Goal: Task Accomplishment & Management: Use online tool/utility

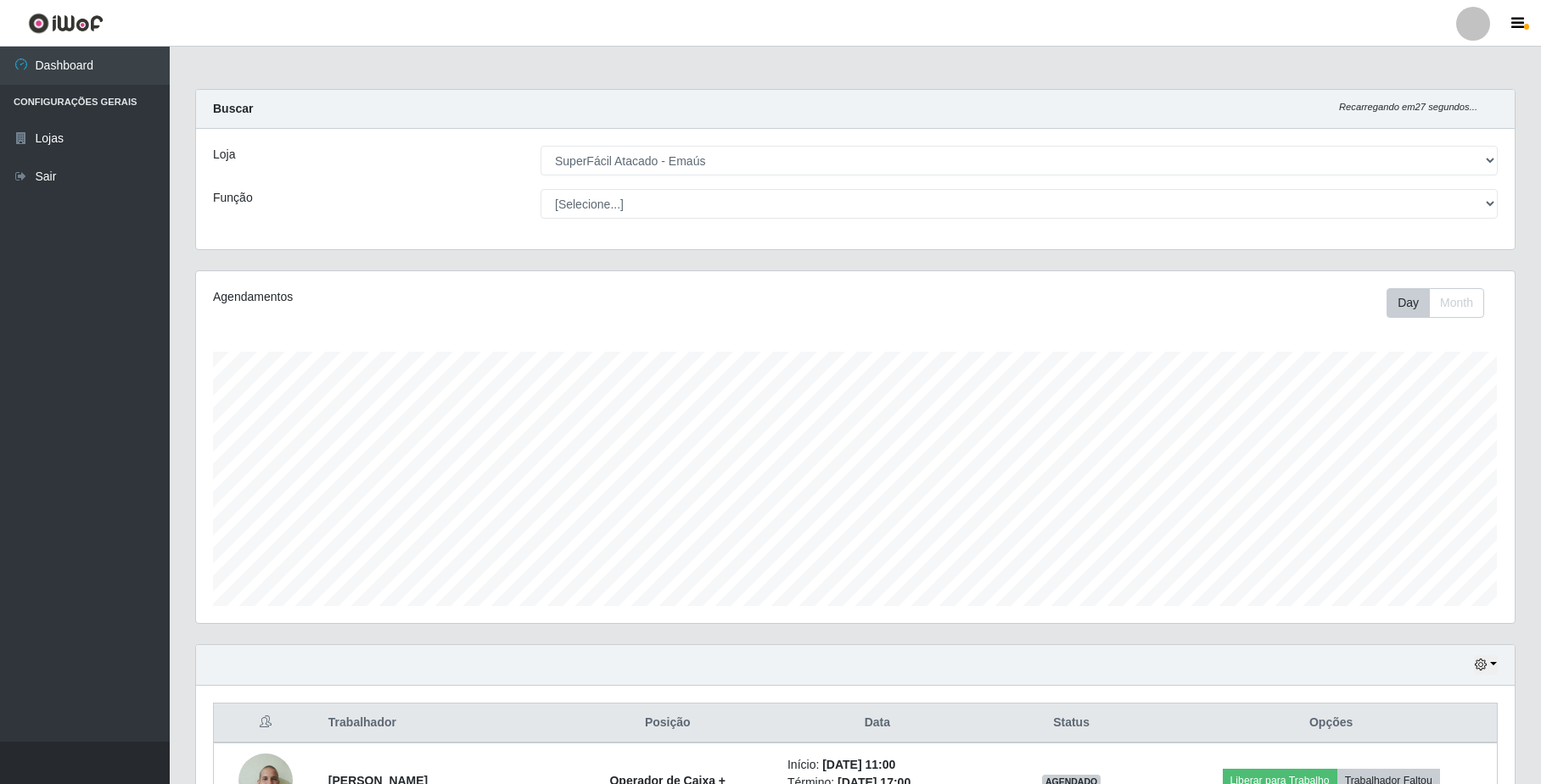
select select "407"
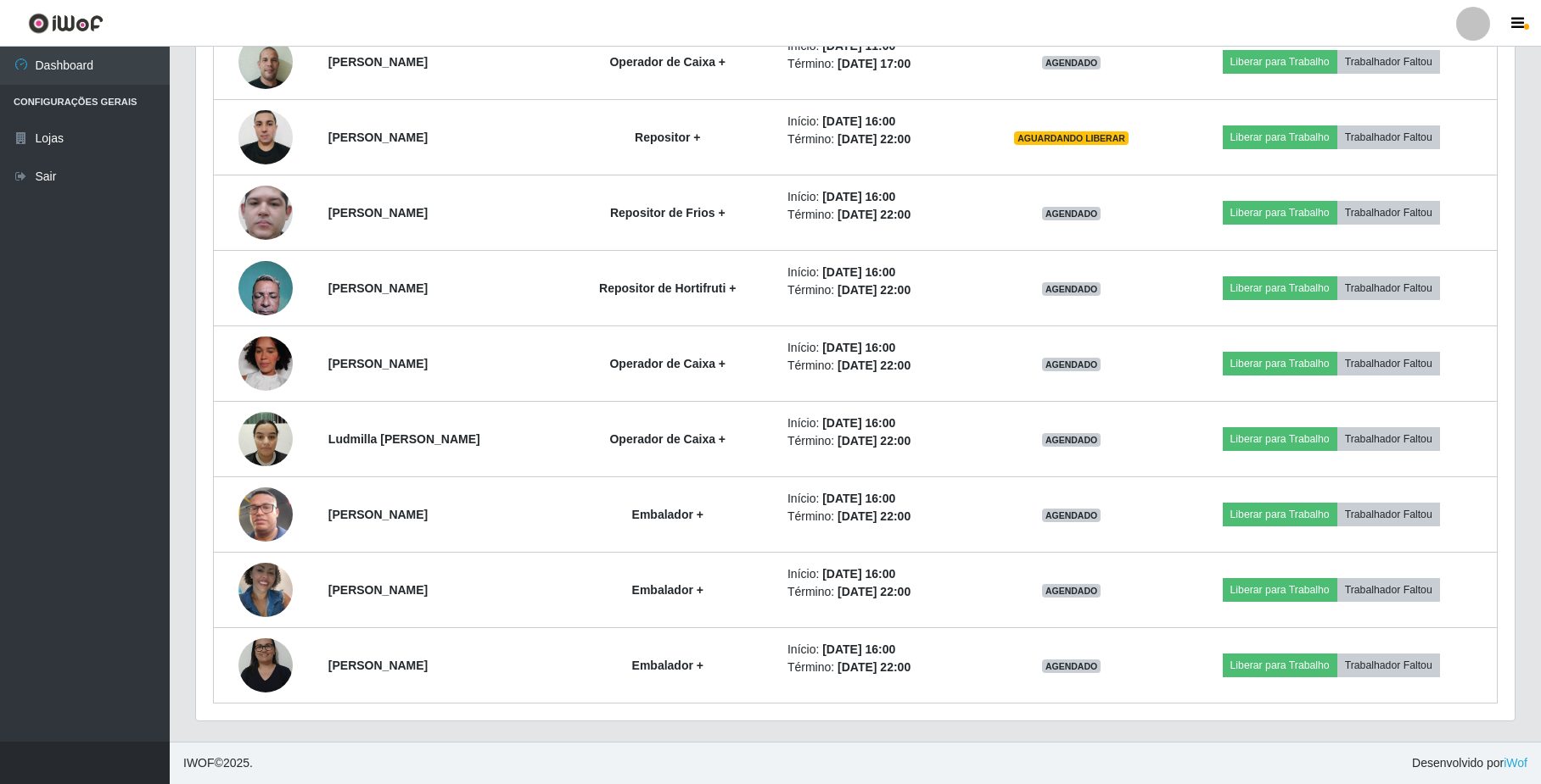
scroll to position [353, 1318]
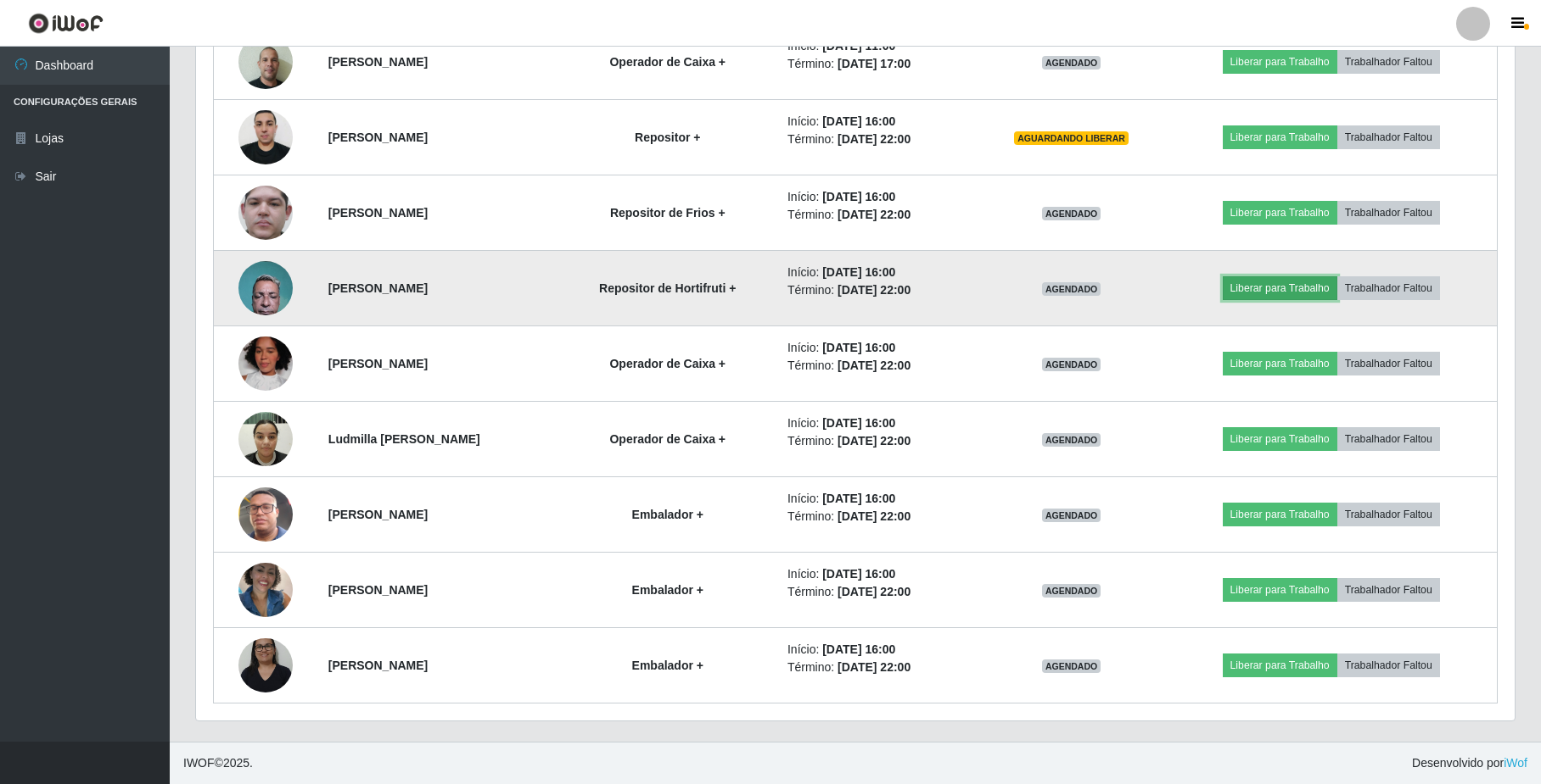
click at [1291, 287] on button "Liberar para Trabalho" at bounding box center [1279, 288] width 114 height 24
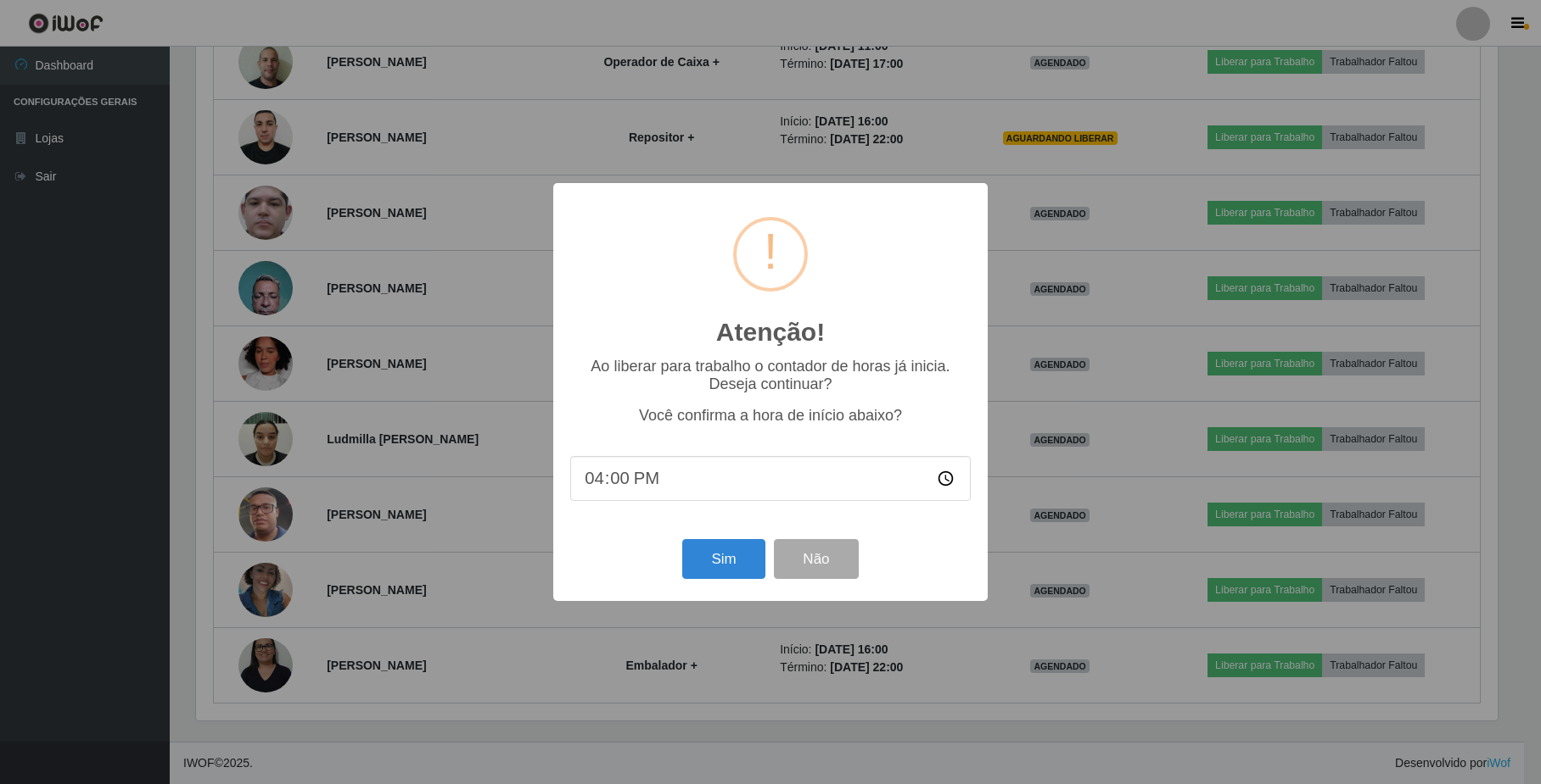
scroll to position [353, 1305]
click at [743, 568] on button "Sim" at bounding box center [726, 559] width 82 height 40
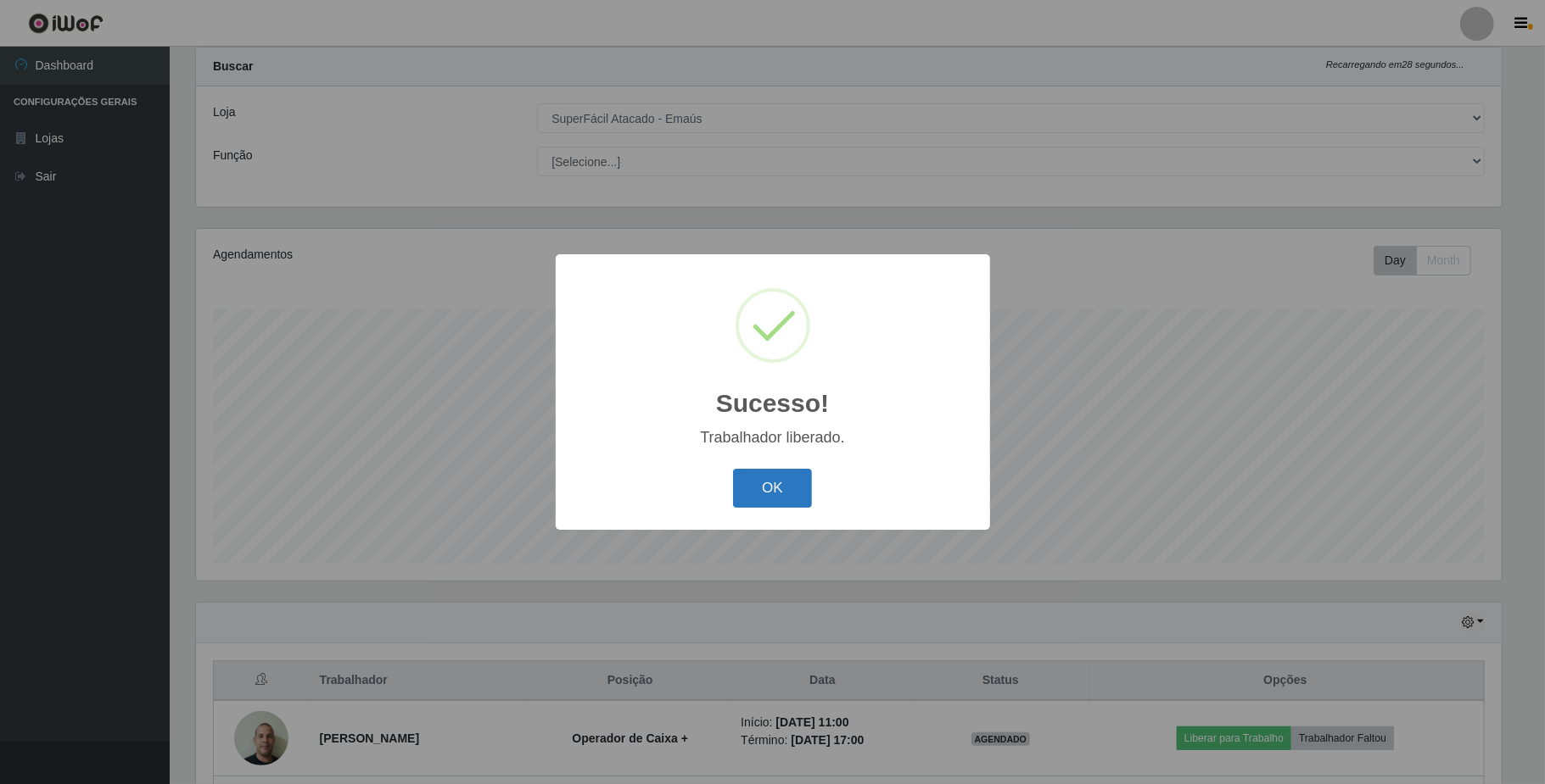
click at [756, 495] on button "OK" at bounding box center [772, 489] width 79 height 40
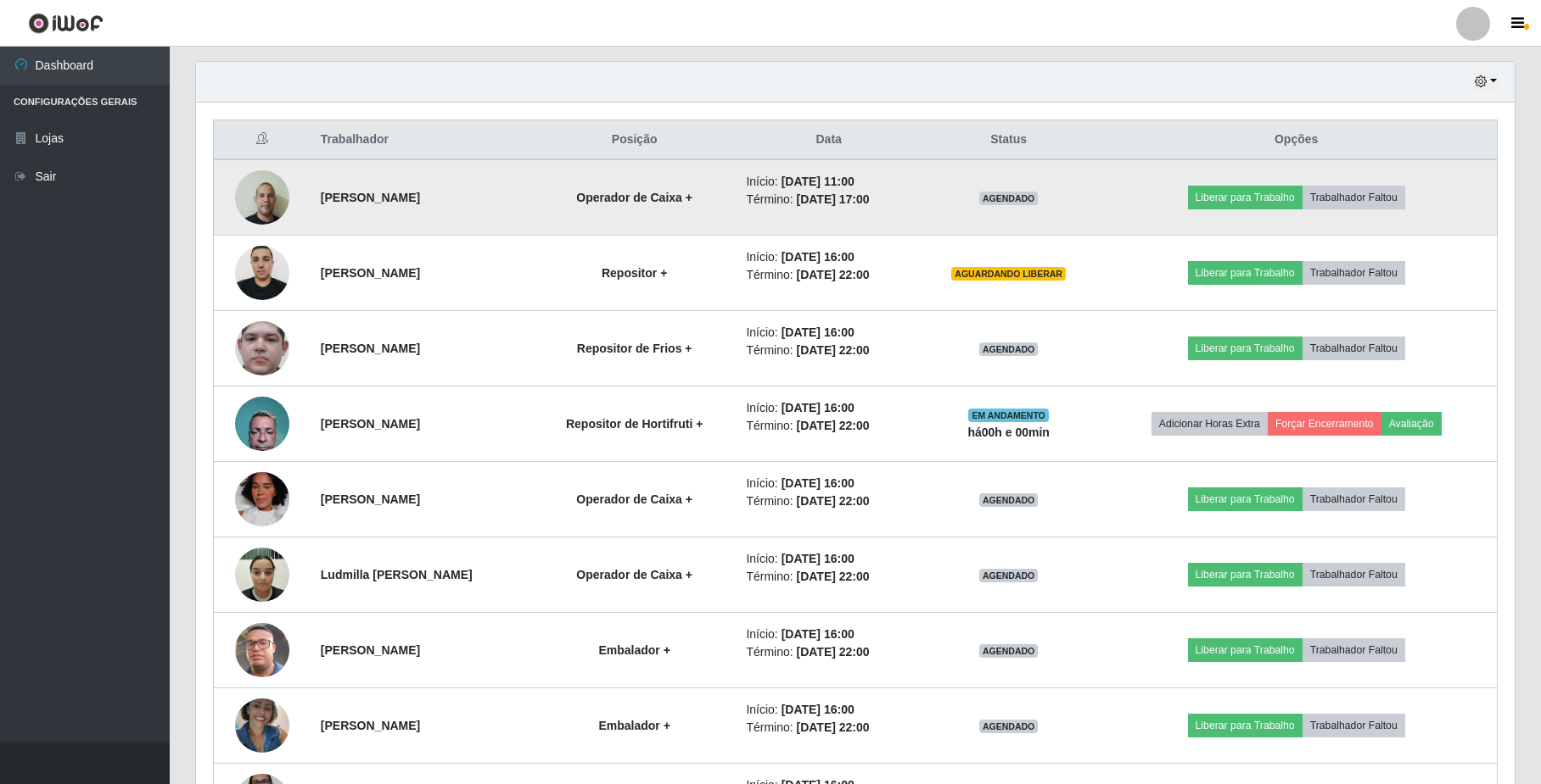
scroll to position [721, 0]
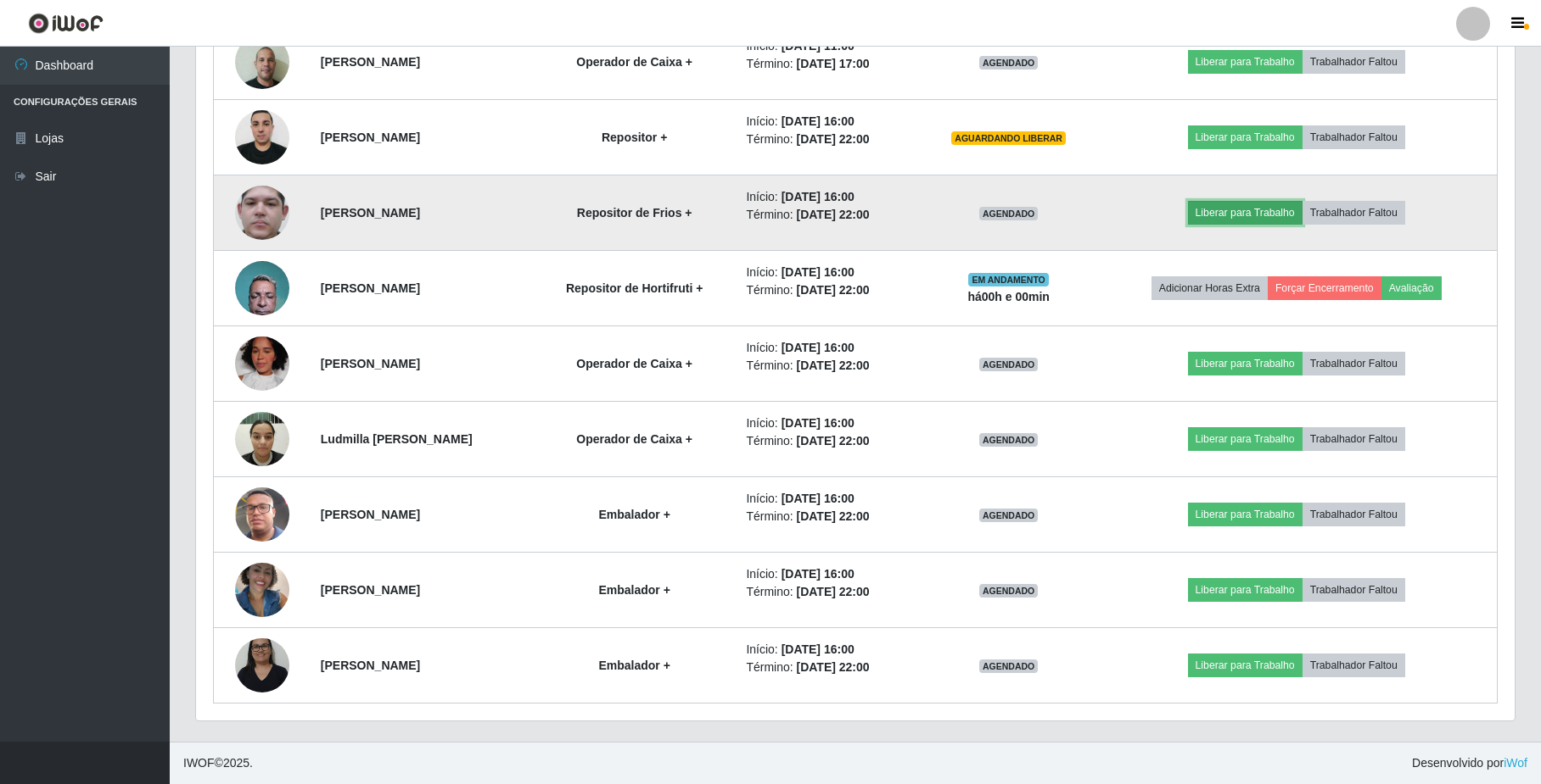
click at [1254, 215] on button "Liberar para Trabalho" at bounding box center [1244, 212] width 114 height 24
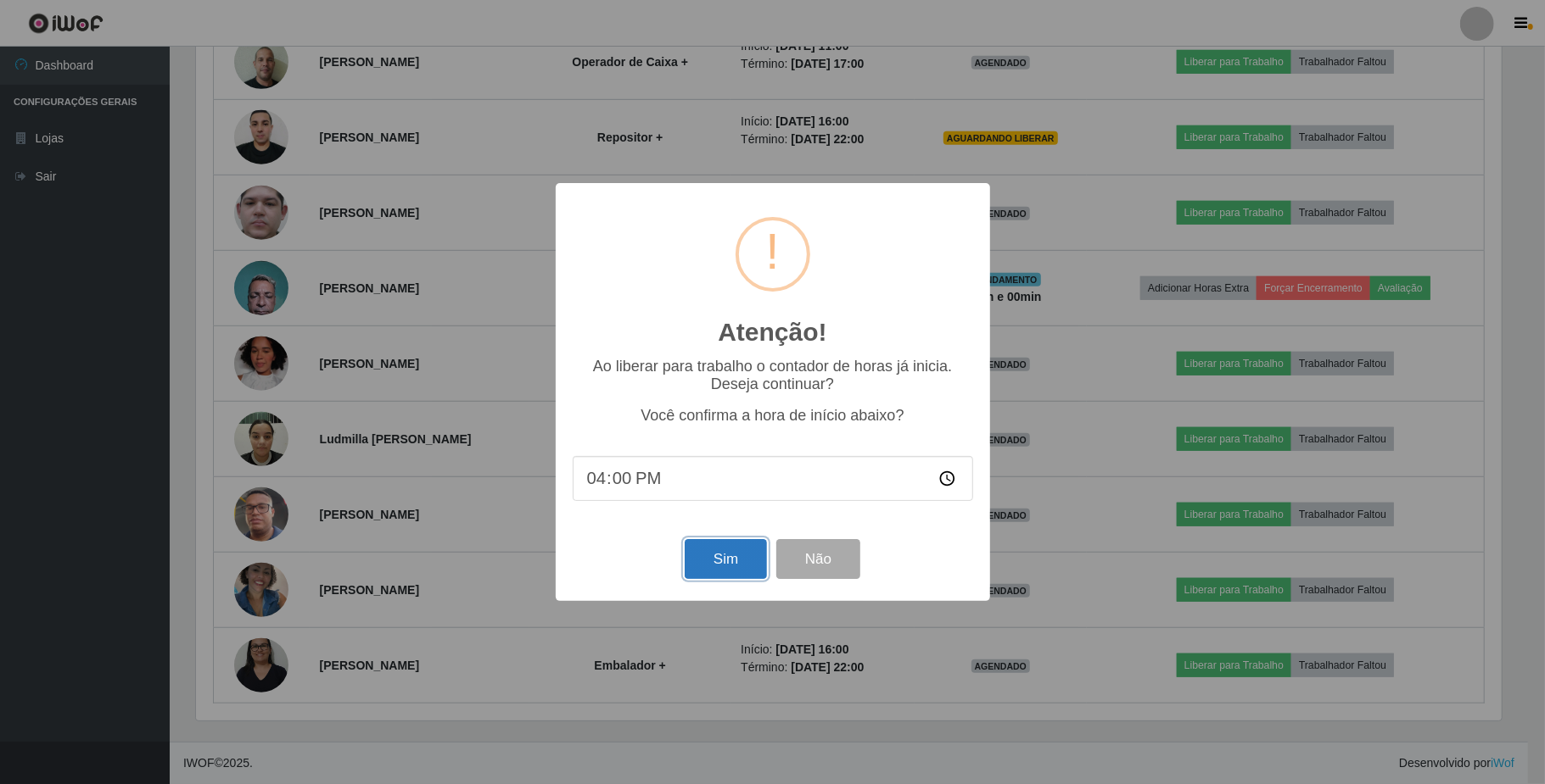
click at [713, 569] on button "Sim" at bounding box center [726, 559] width 82 height 40
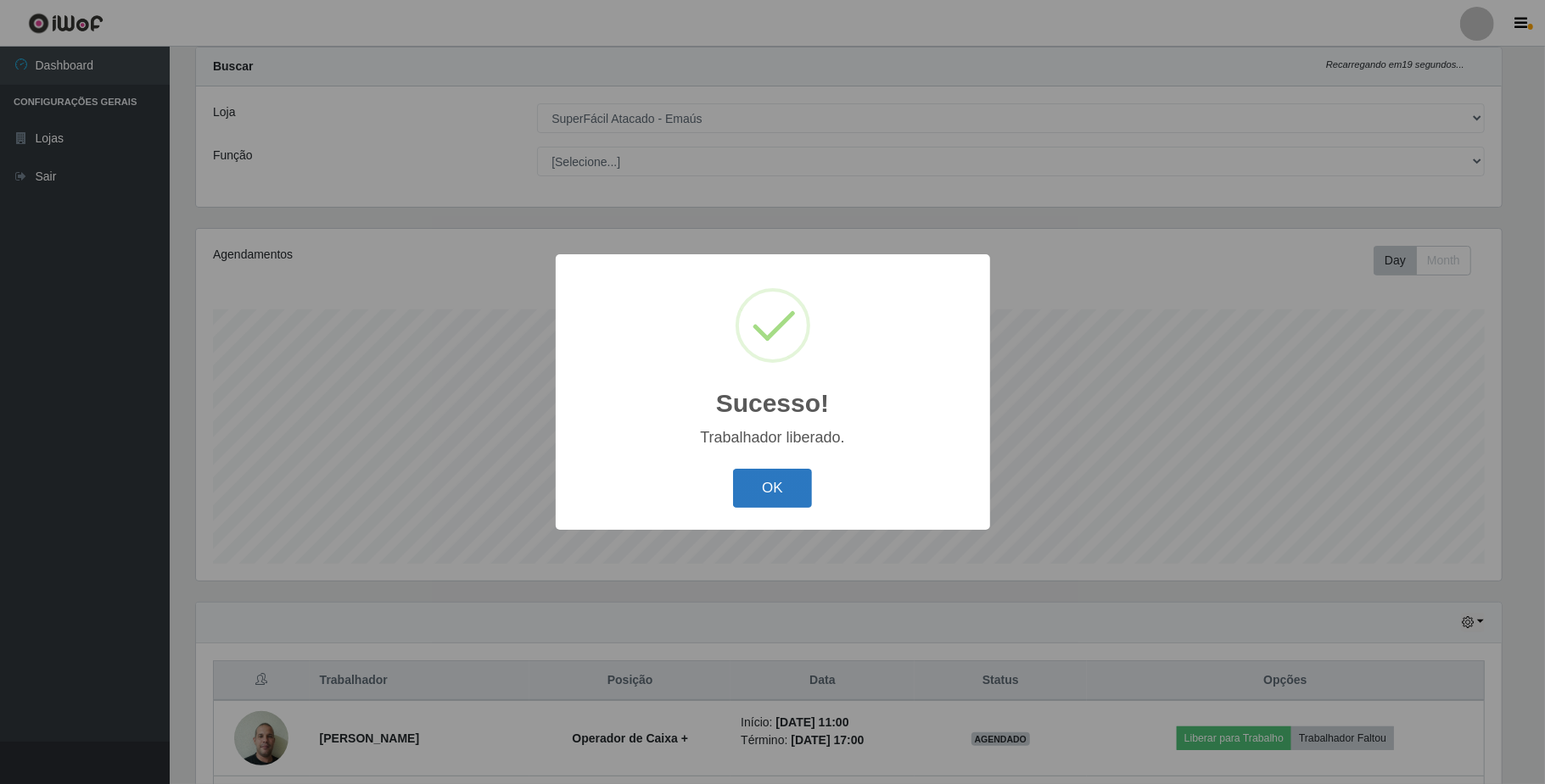
click at [765, 490] on button "OK" at bounding box center [772, 489] width 79 height 40
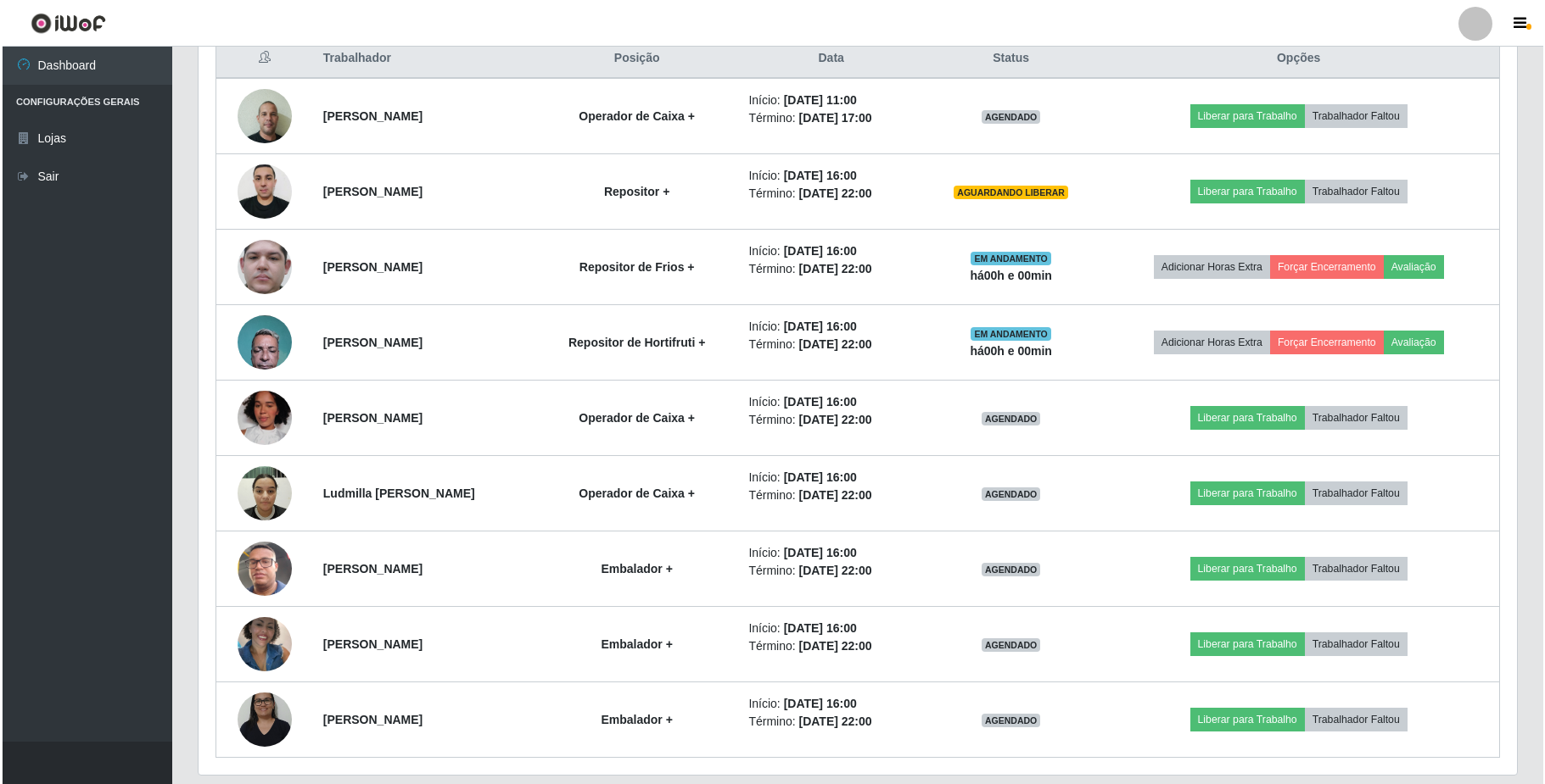
scroll to position [724, 0]
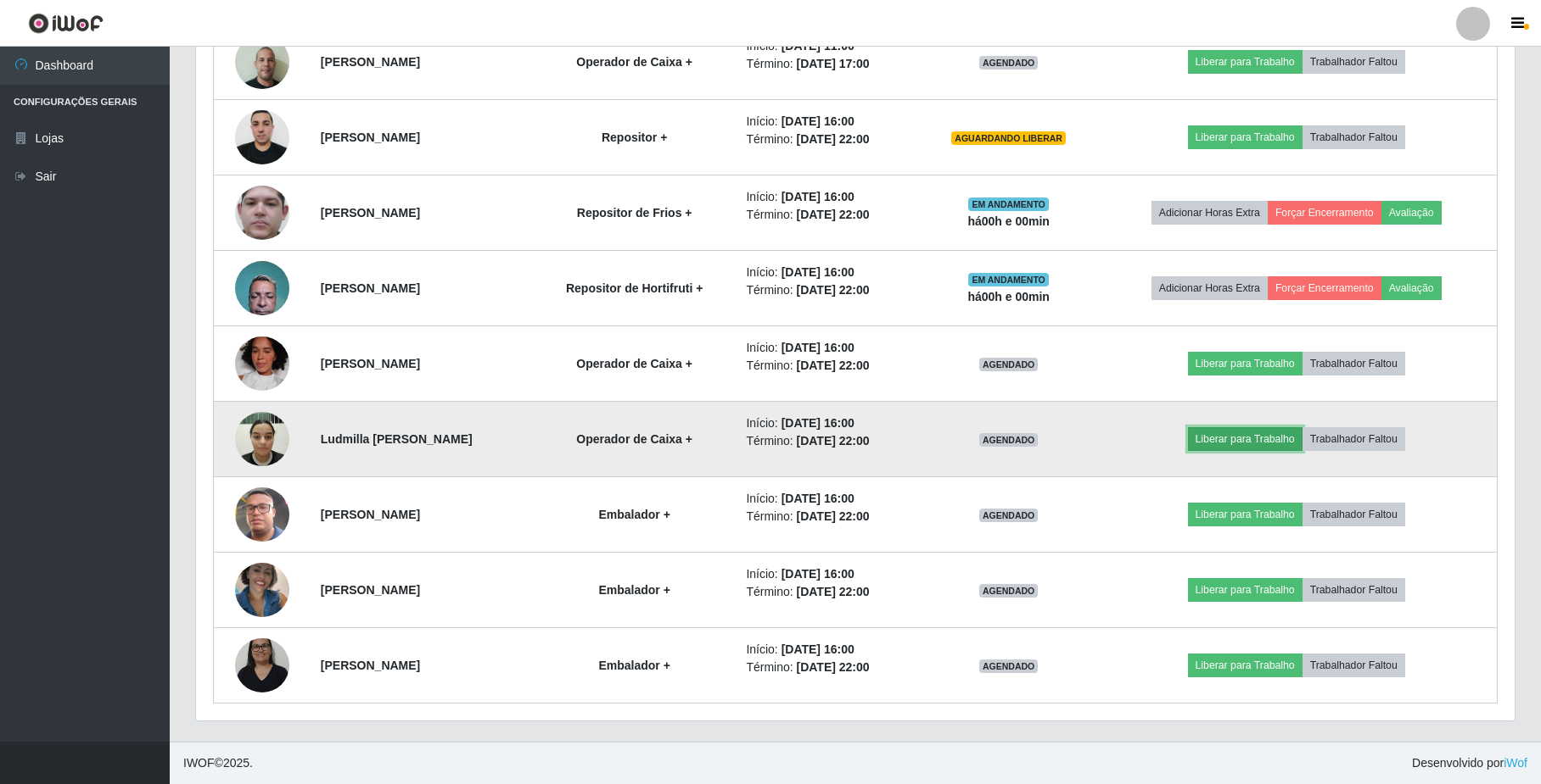
click at [1212, 435] on button "Liberar para Trabalho" at bounding box center [1244, 439] width 114 height 24
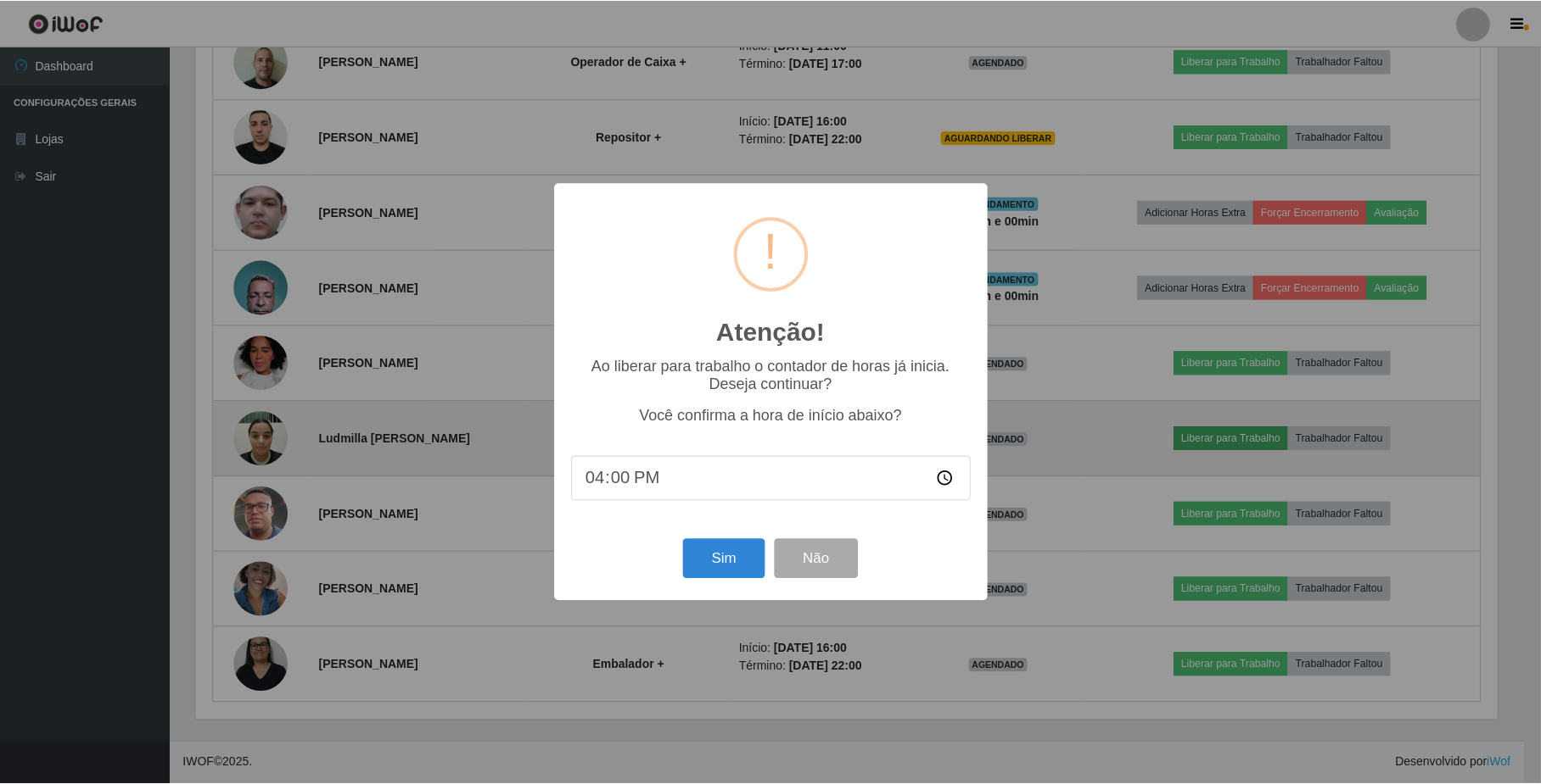
scroll to position [353, 1305]
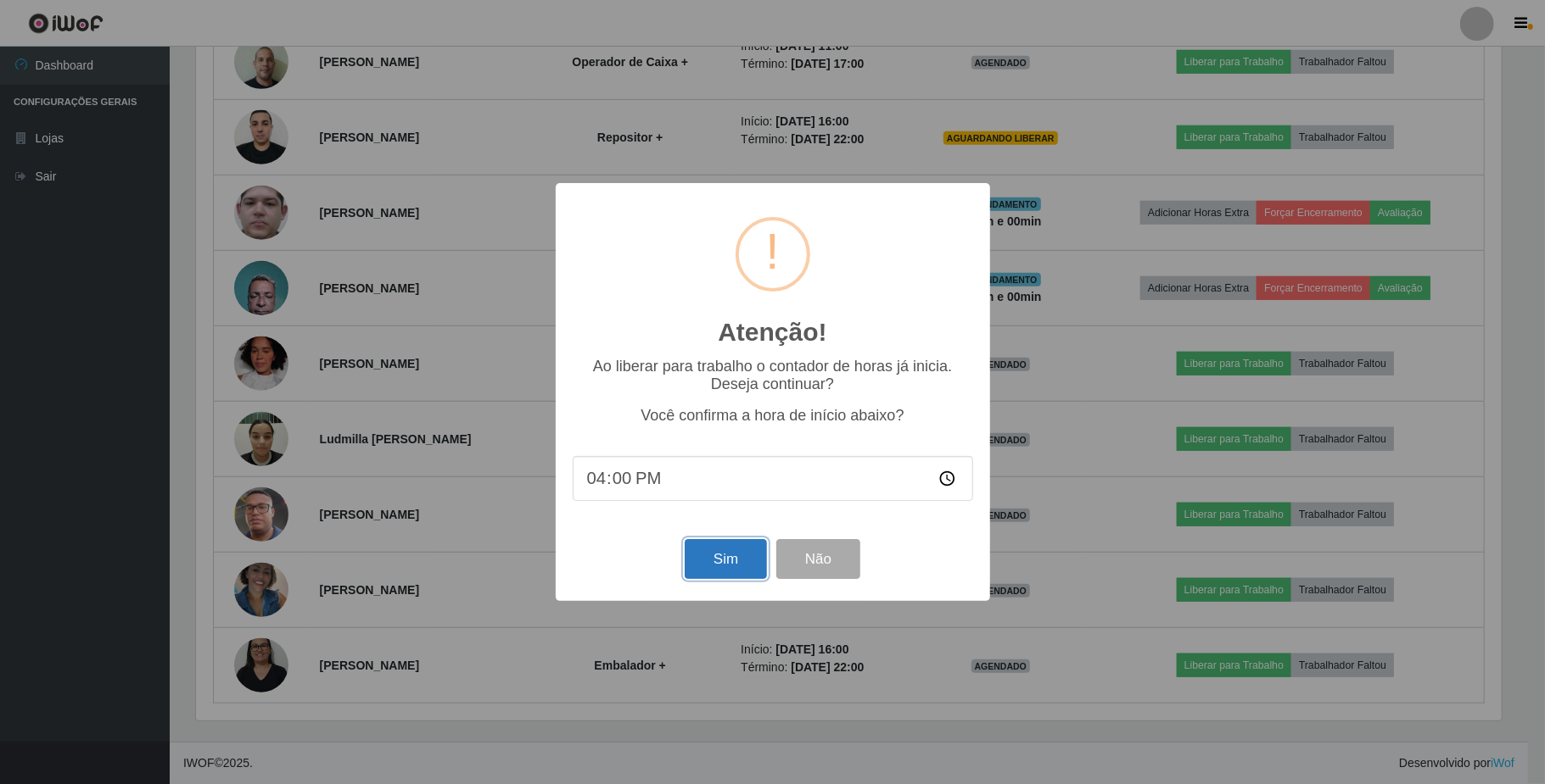
click at [718, 548] on button "Sim" at bounding box center [726, 559] width 82 height 40
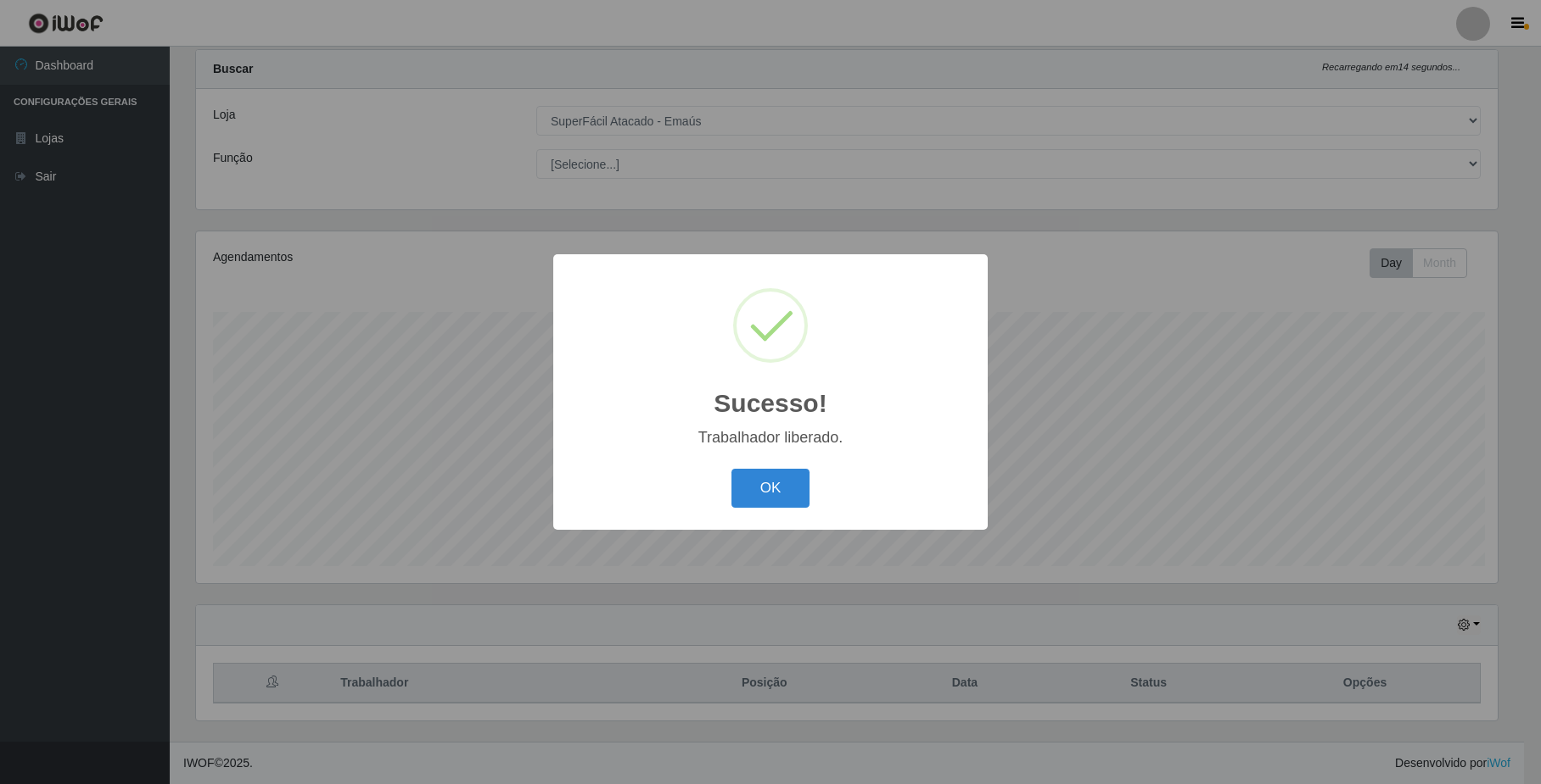
scroll to position [0, 0]
click at [757, 504] on button "OK" at bounding box center [772, 489] width 79 height 40
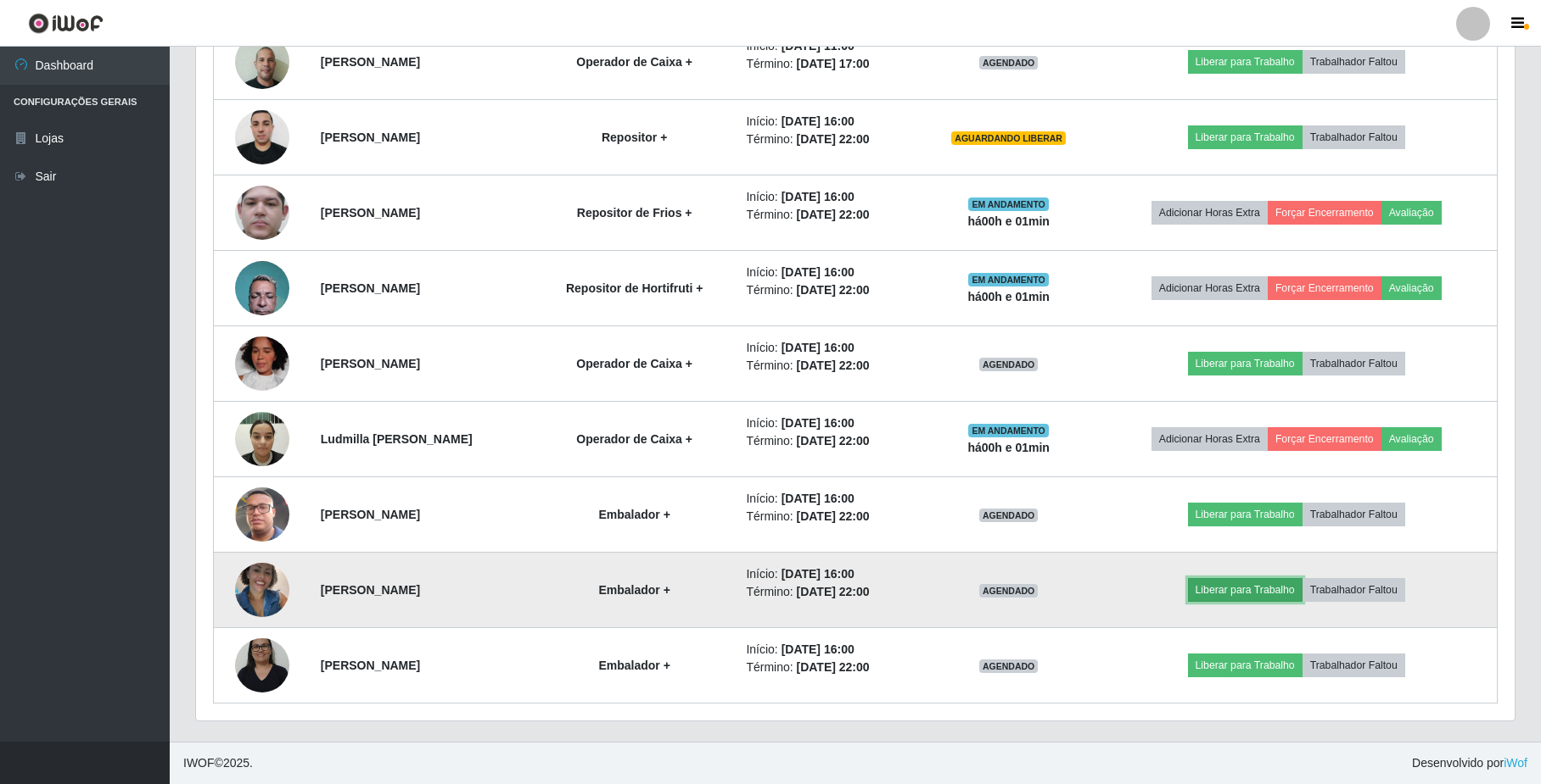
click at [1303, 598] on button "Liberar para Trabalho" at bounding box center [1244, 590] width 114 height 24
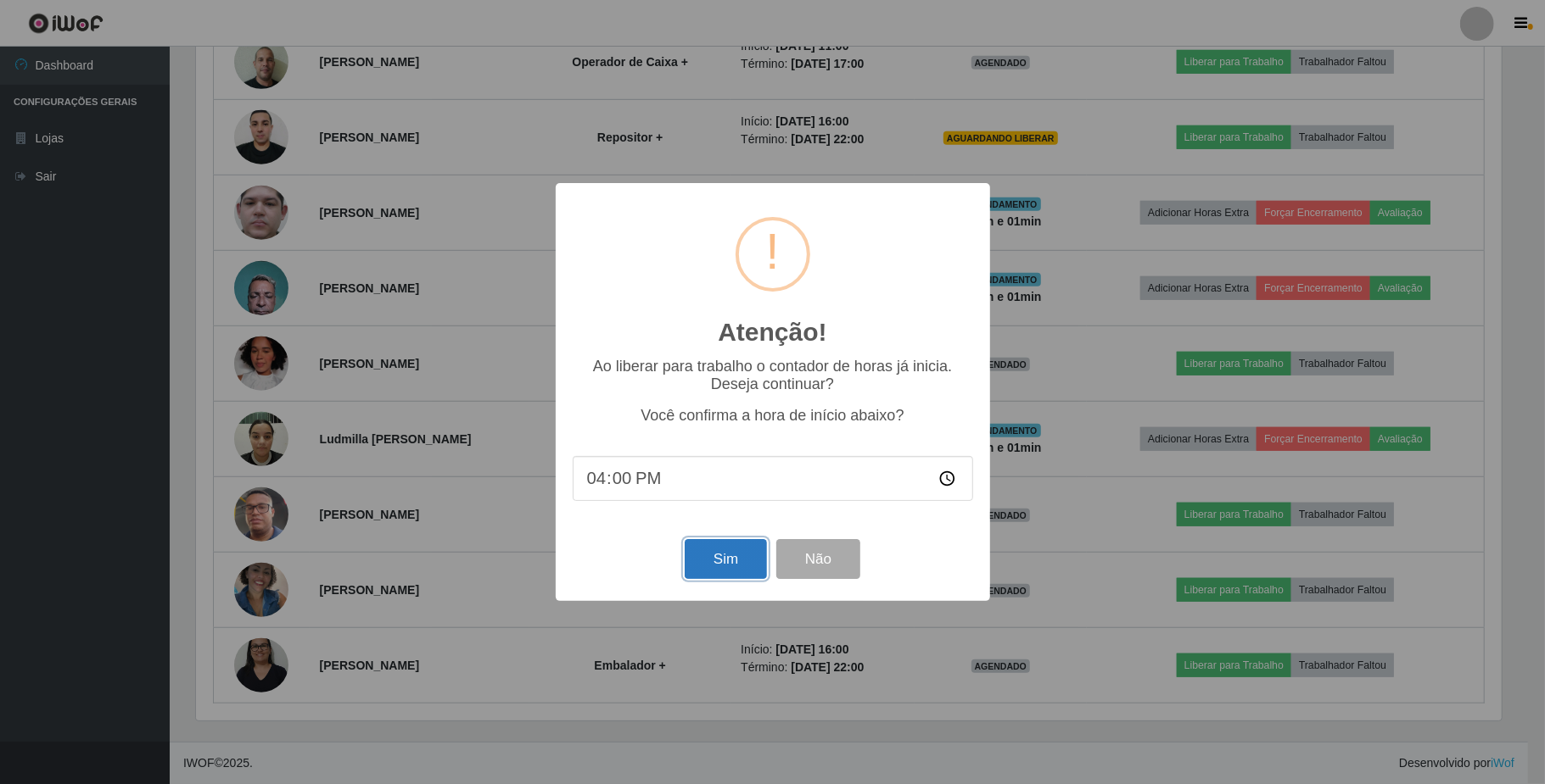
click at [699, 562] on button "Sim" at bounding box center [726, 559] width 82 height 40
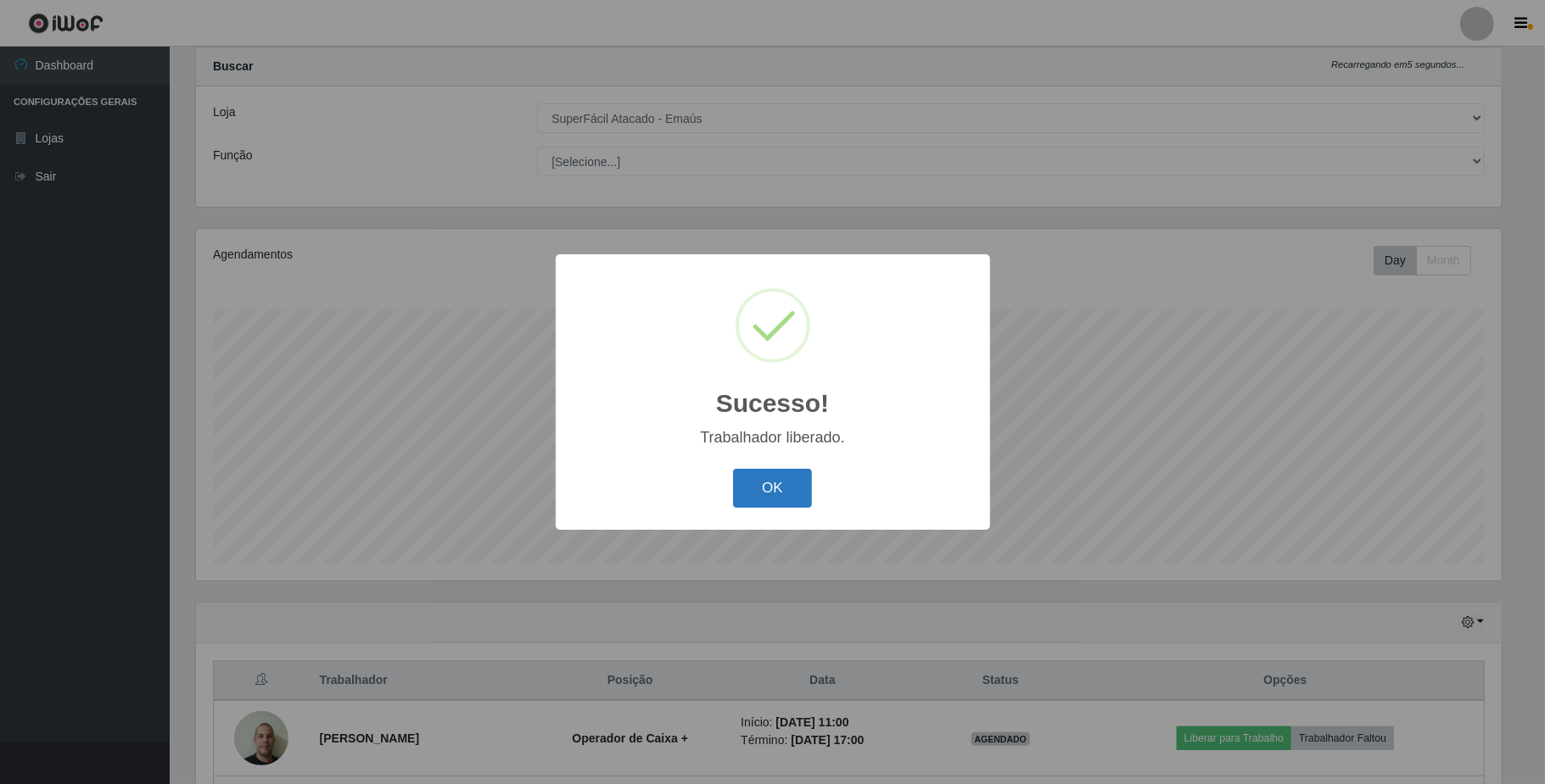
click at [797, 500] on button "OK" at bounding box center [772, 489] width 79 height 40
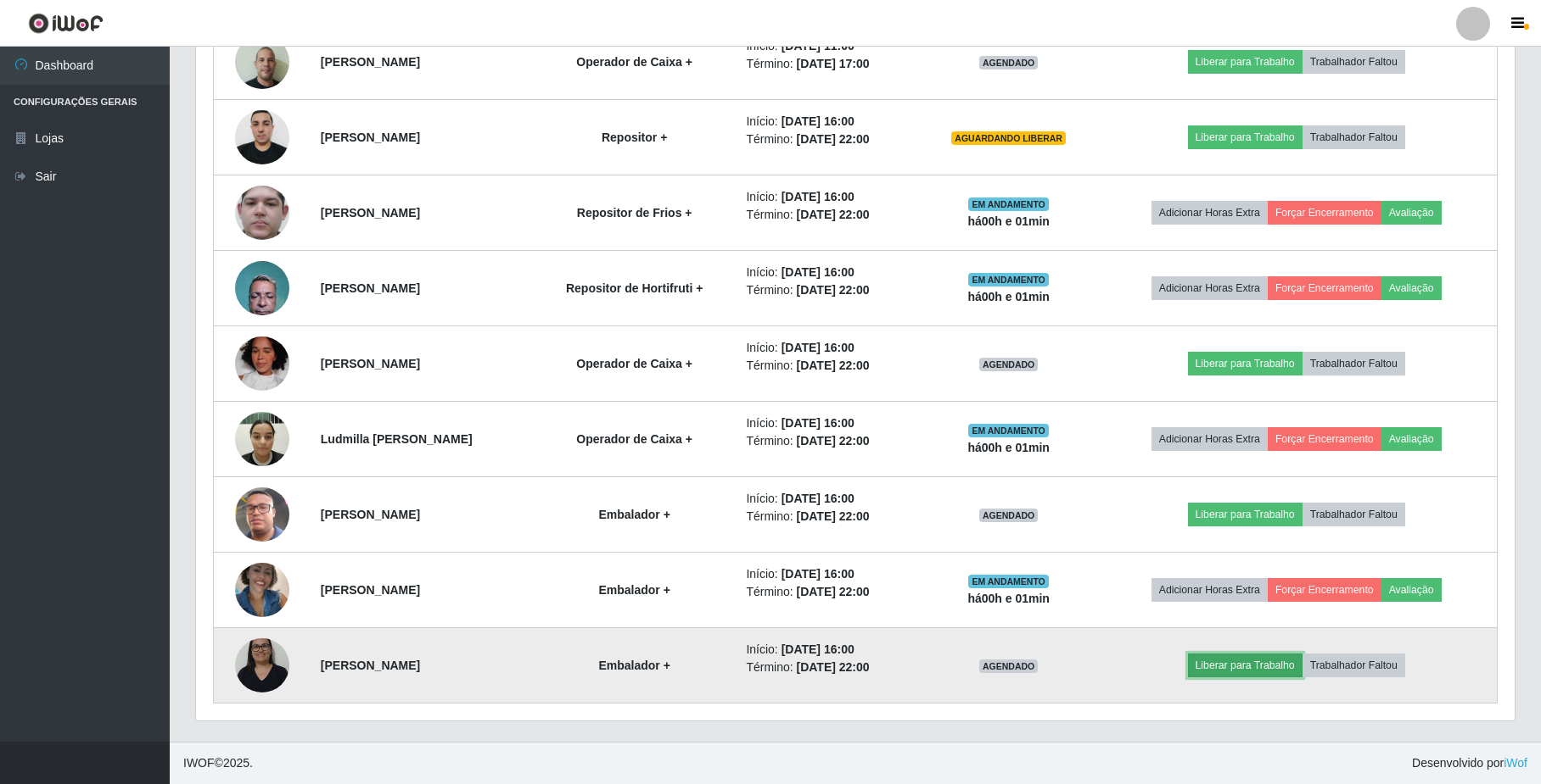
click at [1257, 672] on button "Liberar para Trabalho" at bounding box center [1244, 665] width 114 height 24
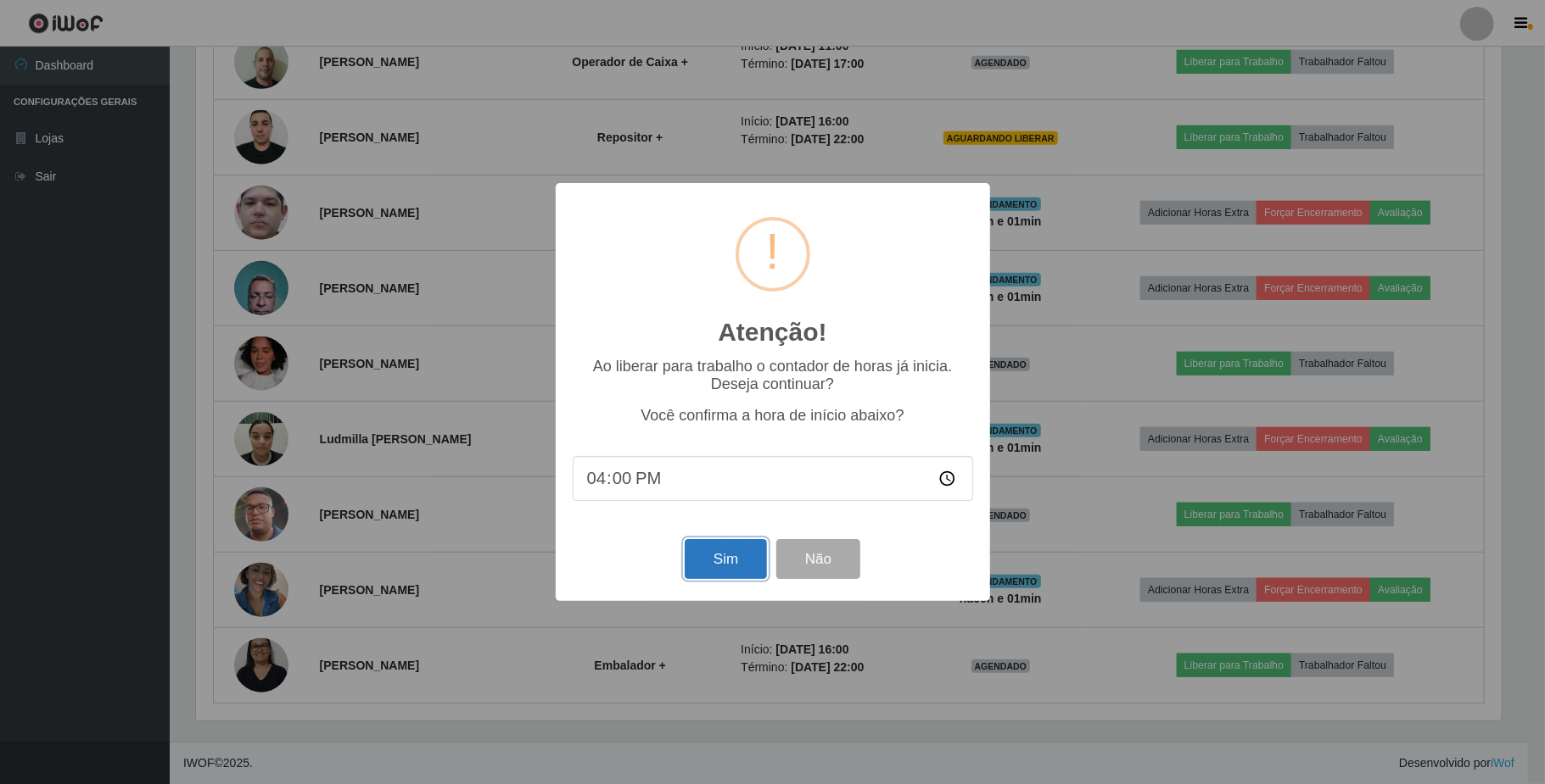
click at [731, 568] on button "Sim" at bounding box center [726, 559] width 82 height 40
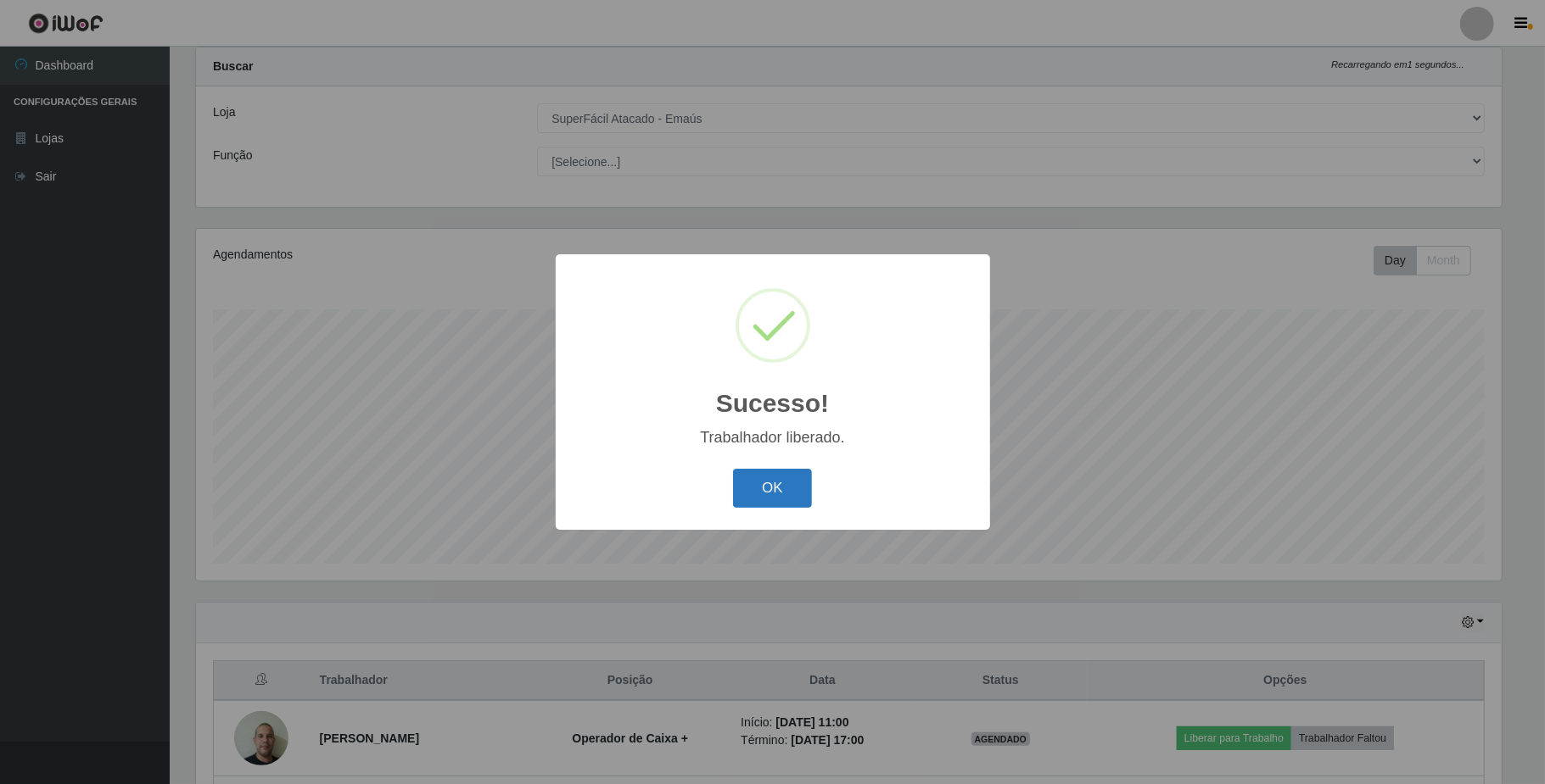
click at [776, 499] on button "OK" at bounding box center [772, 489] width 79 height 40
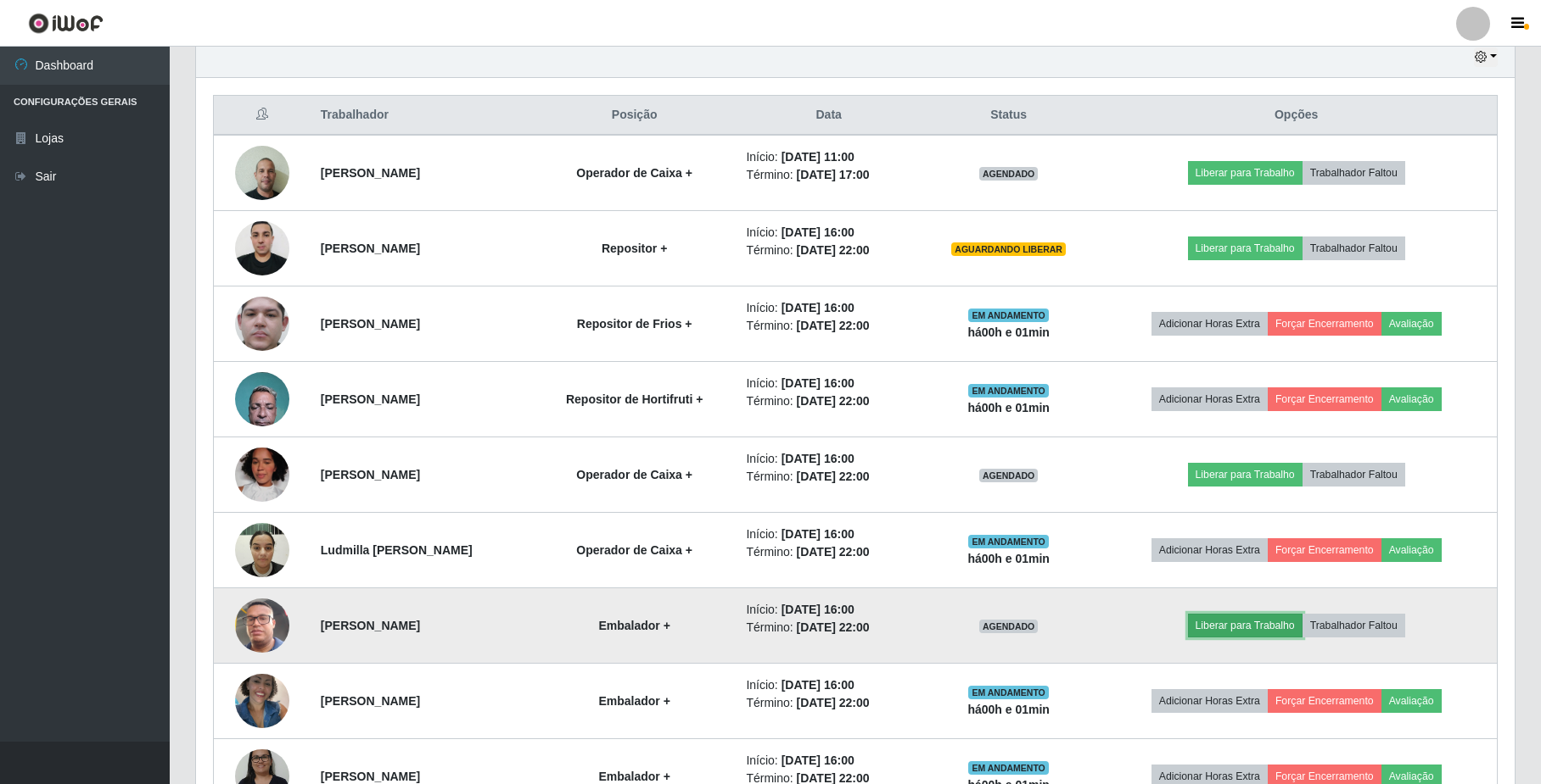
click at [1301, 631] on button "Liberar para Trabalho" at bounding box center [1244, 625] width 114 height 24
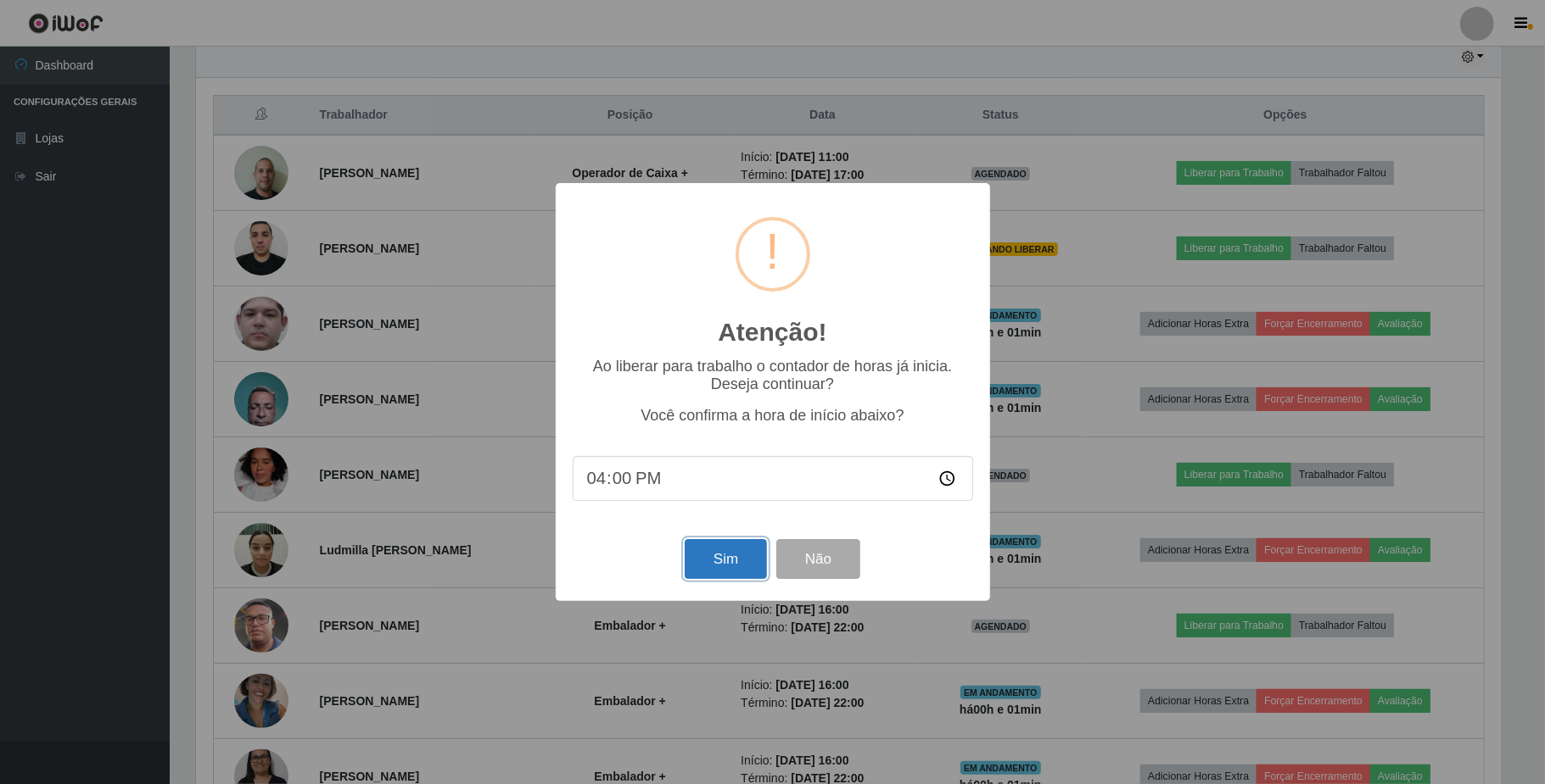
click at [716, 556] on button "Sim" at bounding box center [726, 559] width 82 height 40
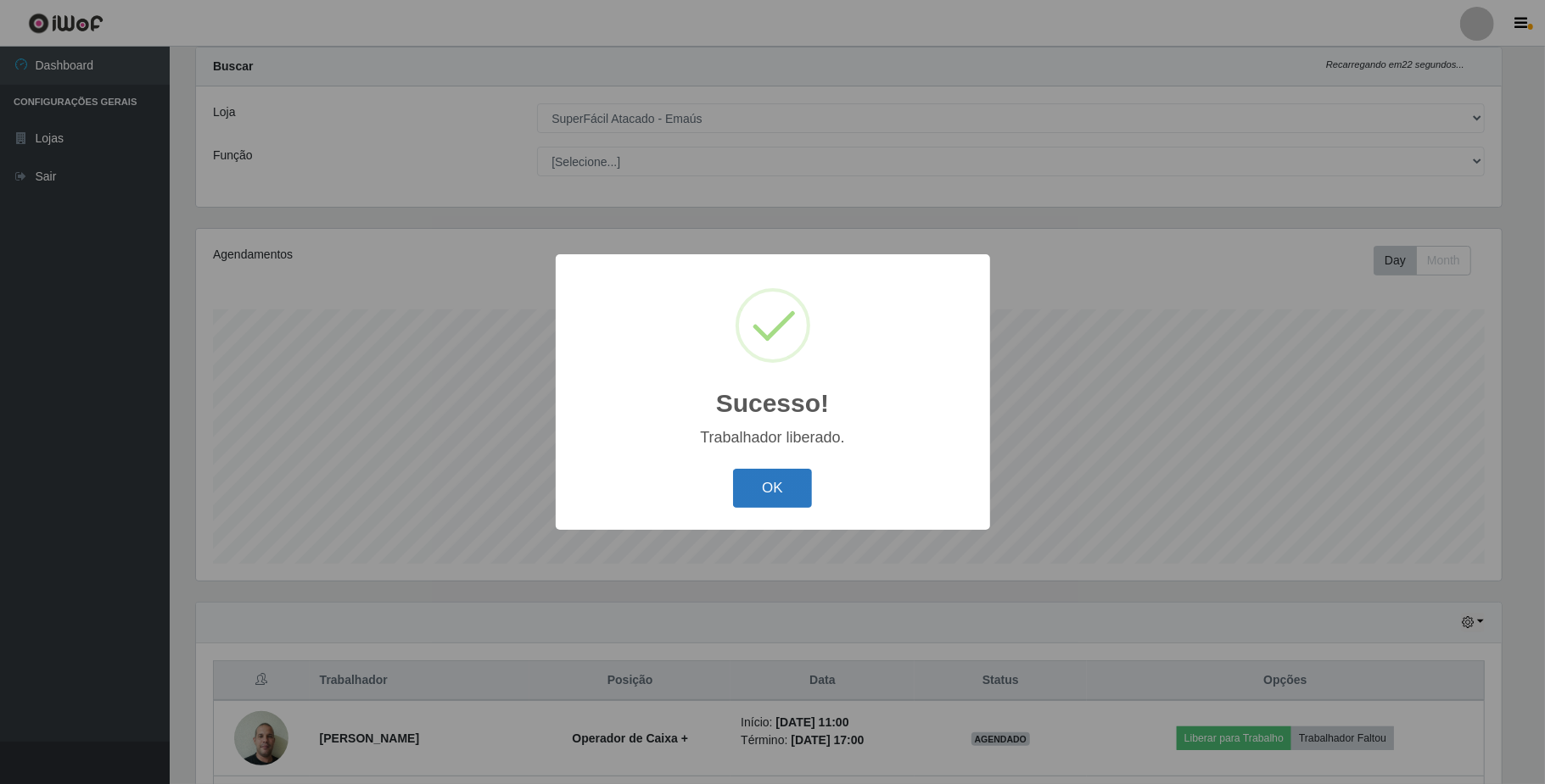
click at [771, 507] on button "OK" at bounding box center [772, 489] width 79 height 40
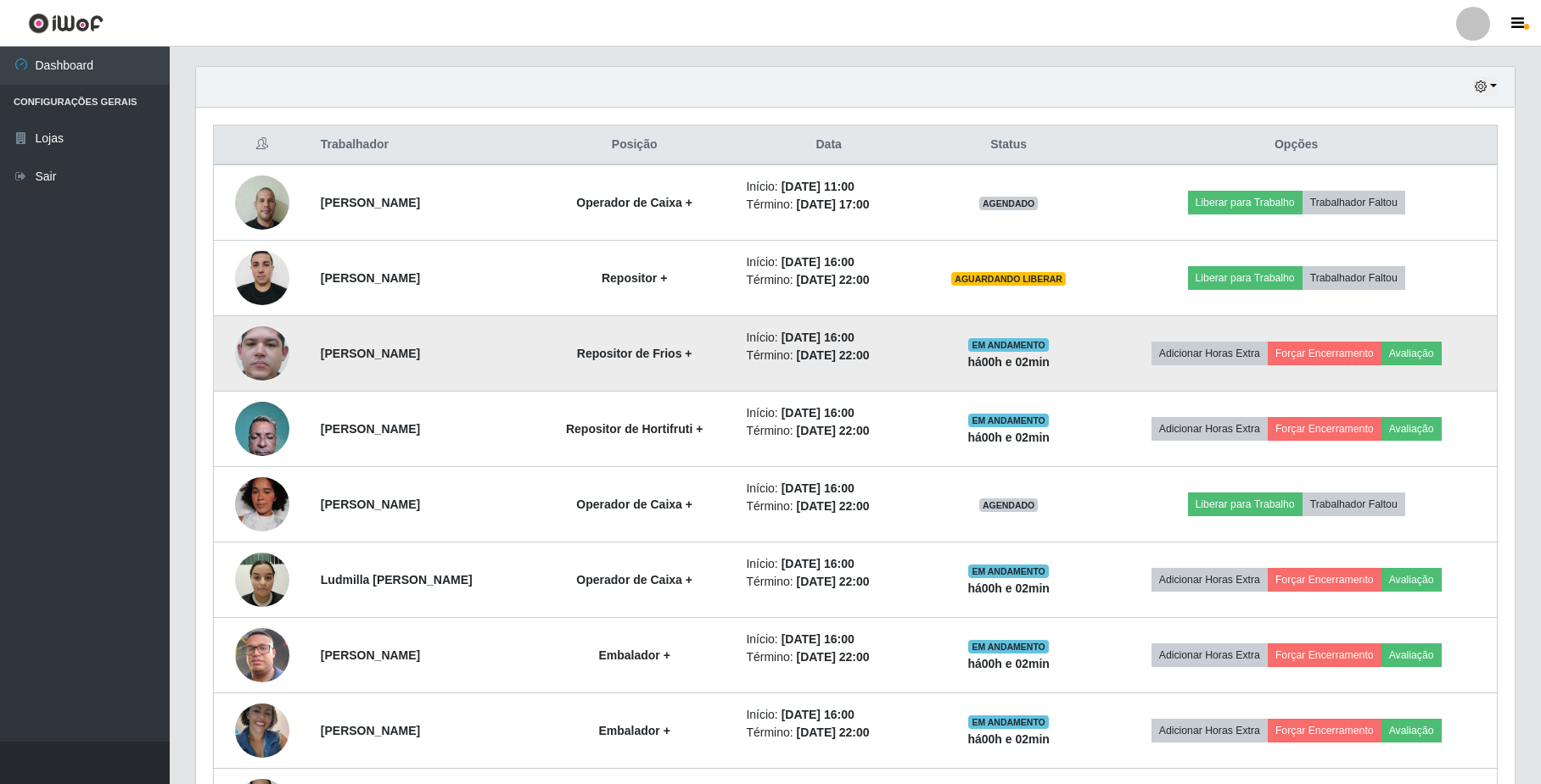
scroll to position [608, 0]
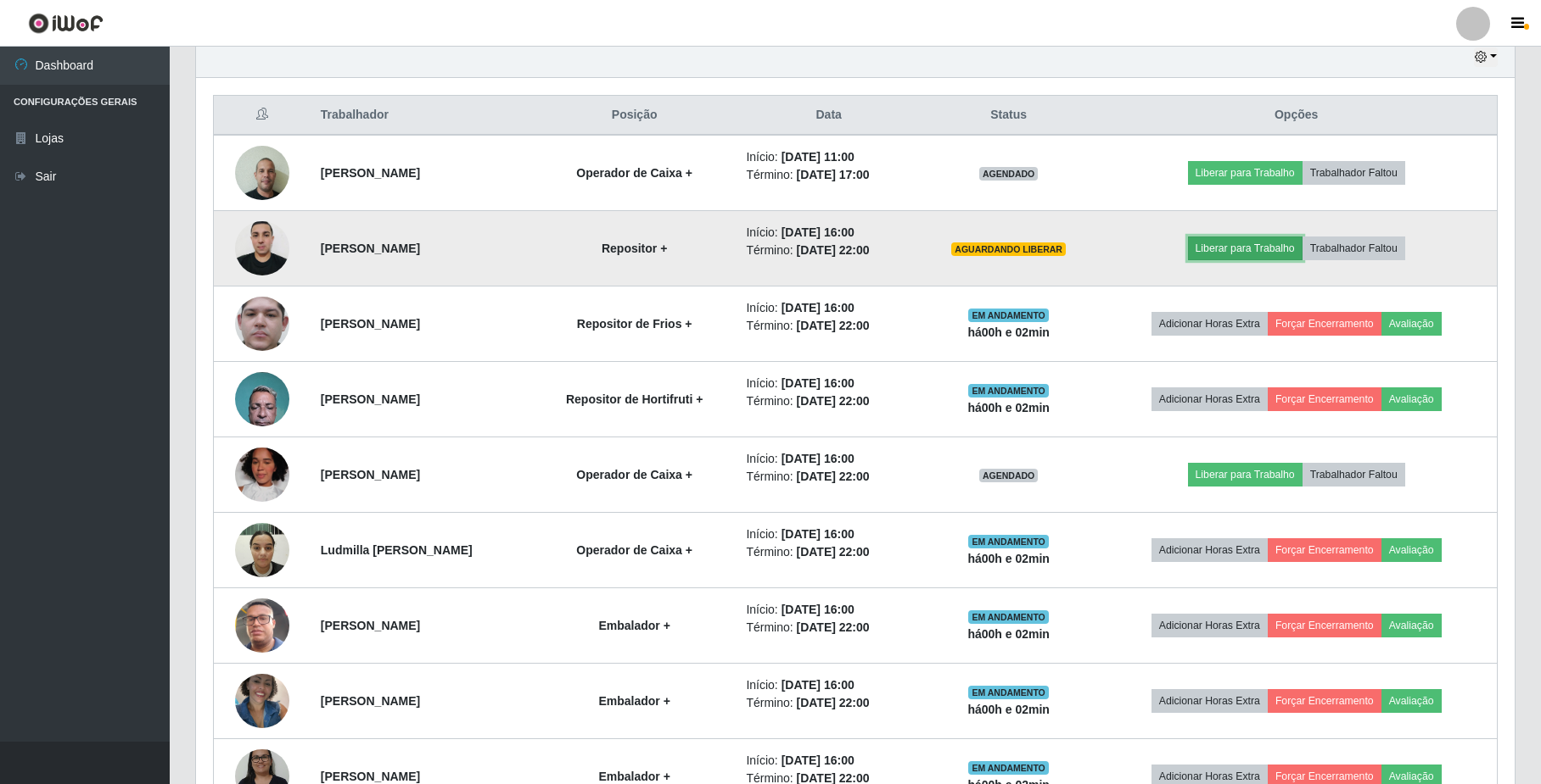
click at [1267, 241] on button "Liberar para Trabalho" at bounding box center [1244, 248] width 114 height 24
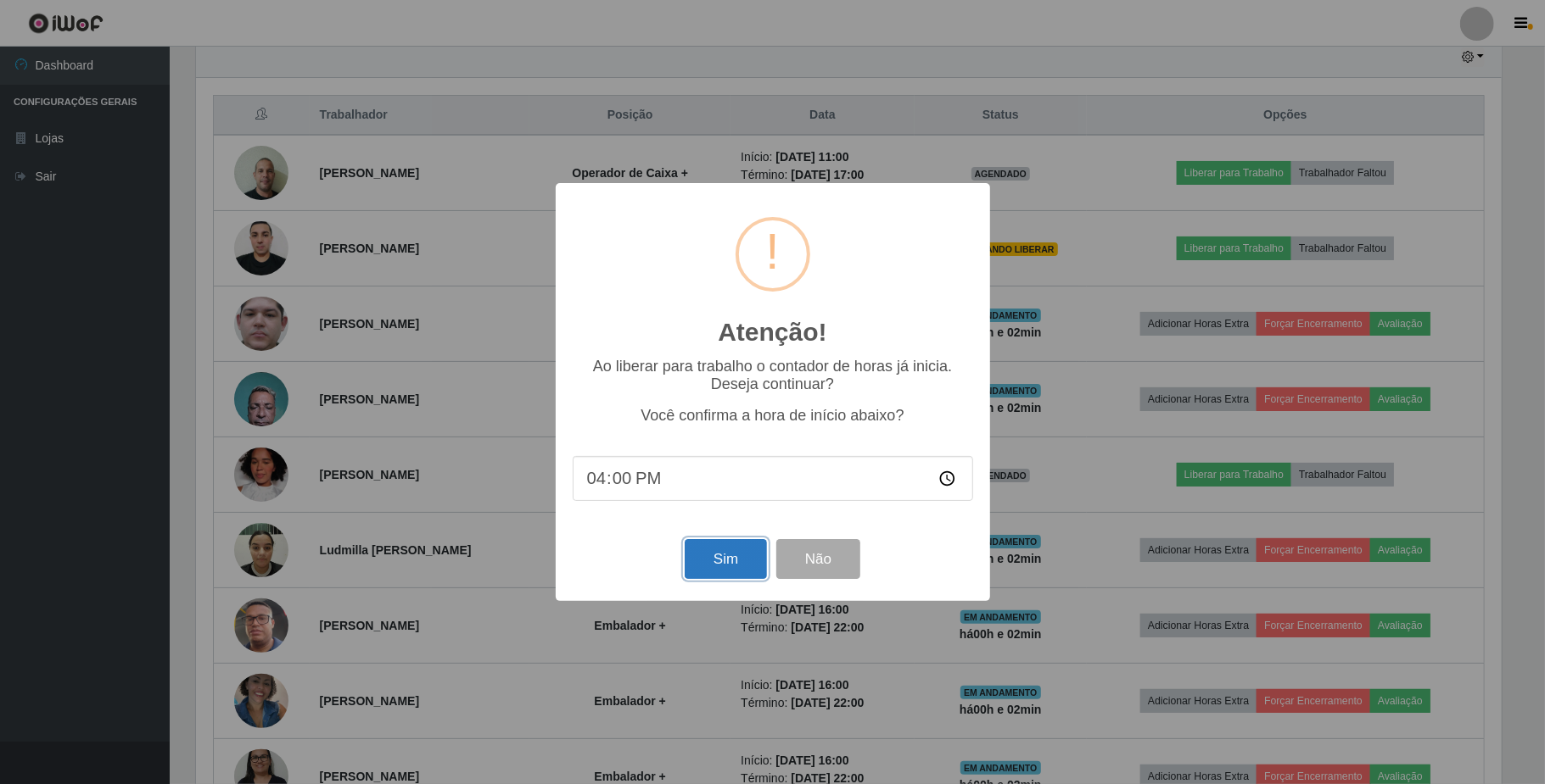
click at [743, 558] on button "Sim" at bounding box center [726, 559] width 82 height 40
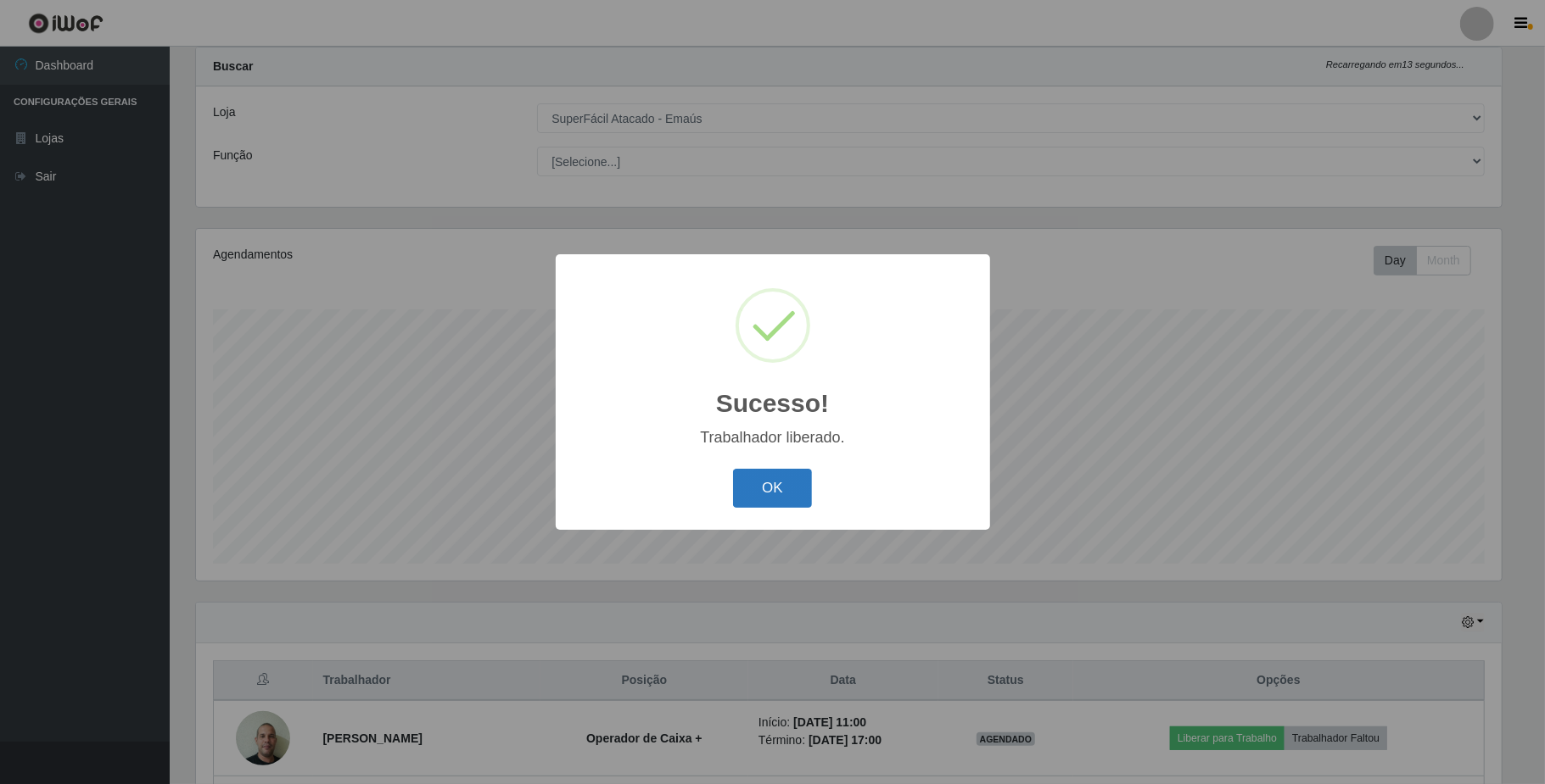
click at [782, 479] on button "OK" at bounding box center [772, 489] width 79 height 40
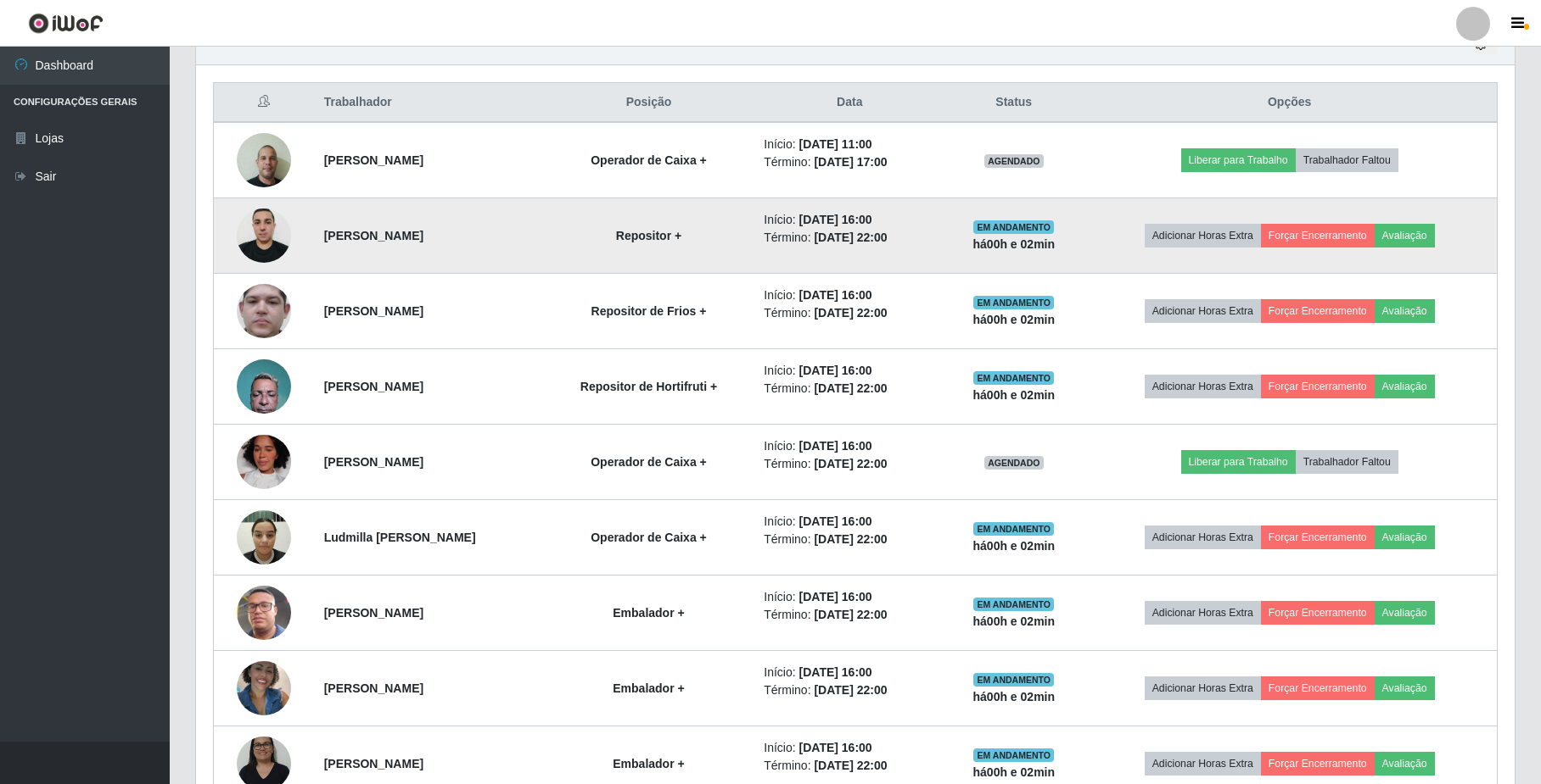
scroll to position [495, 0]
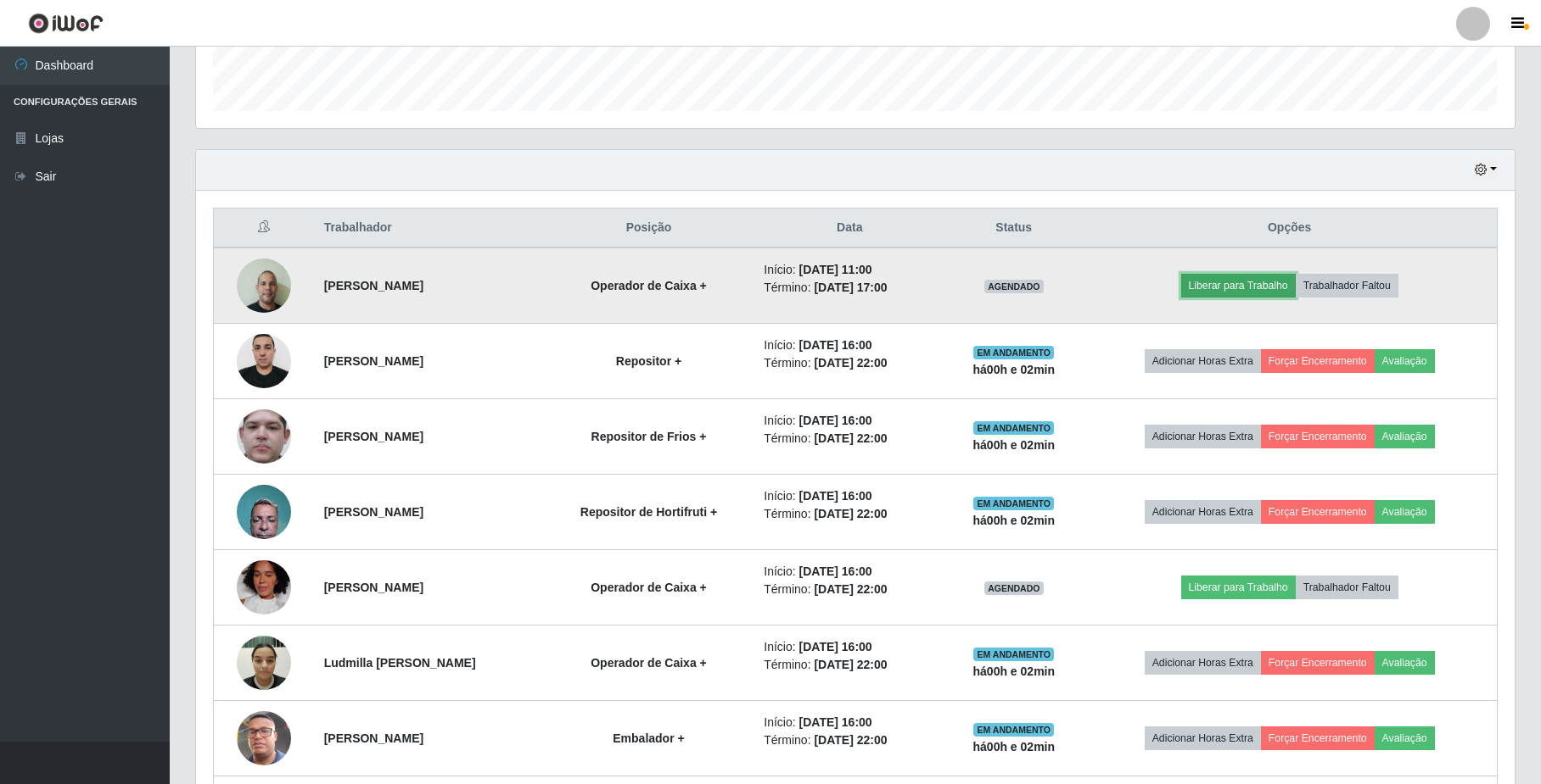
click at [1241, 289] on button "Liberar para Trabalho" at bounding box center [1238, 285] width 114 height 24
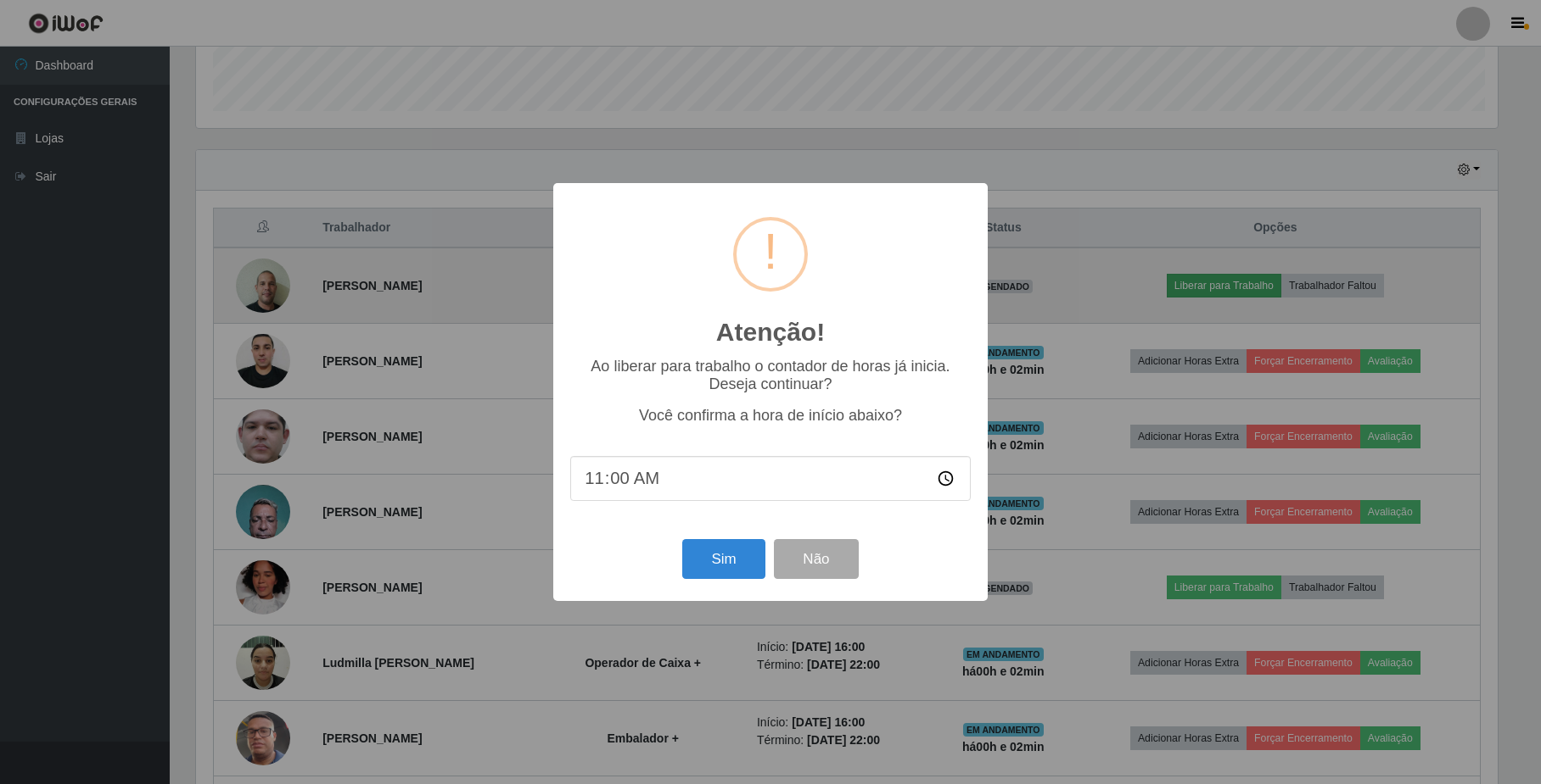
scroll to position [353, 1305]
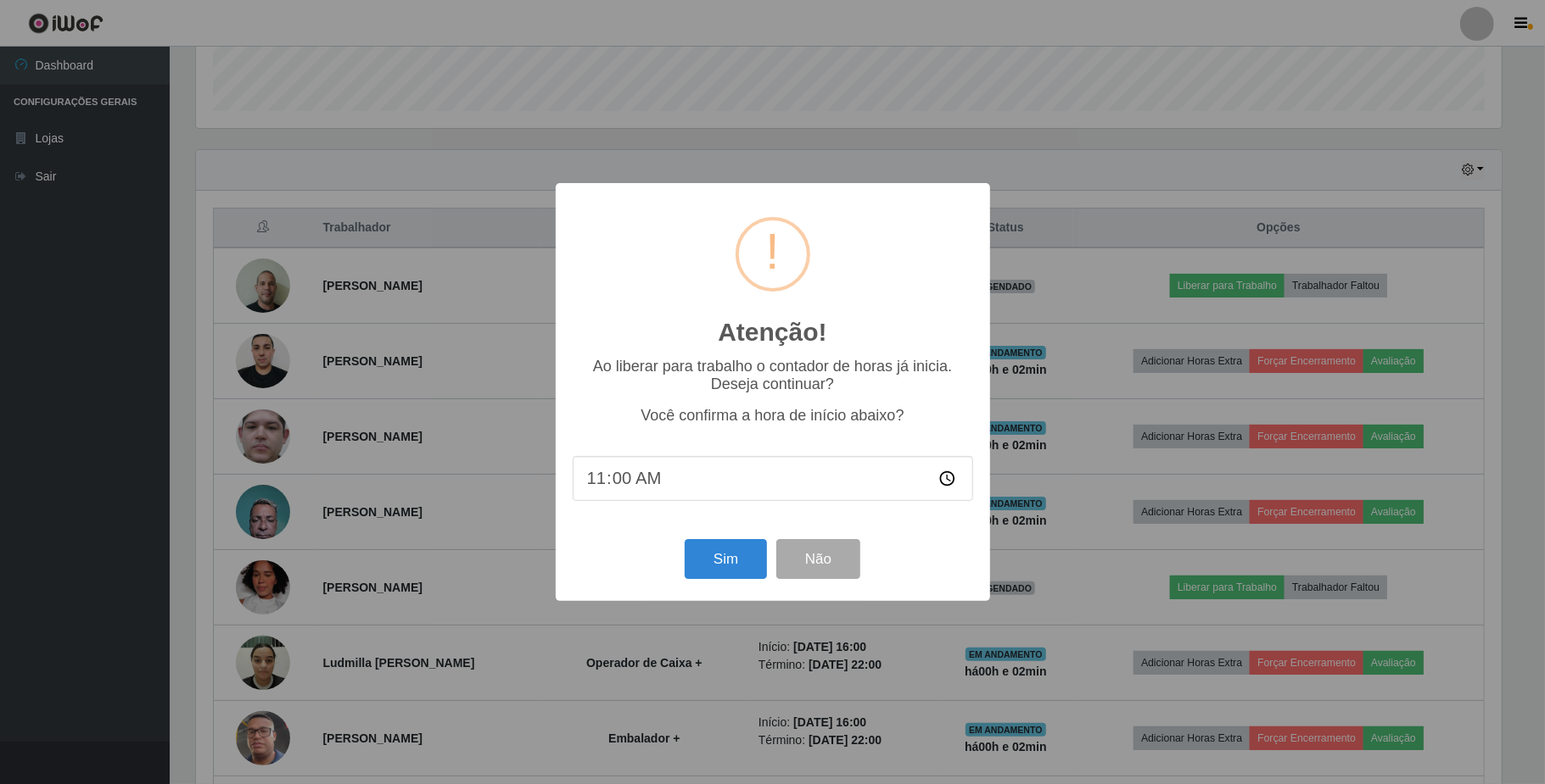
click at [736, 583] on div "Sim Não" at bounding box center [772, 559] width 400 height 48
click at [736, 569] on button "Sim" at bounding box center [726, 559] width 82 height 40
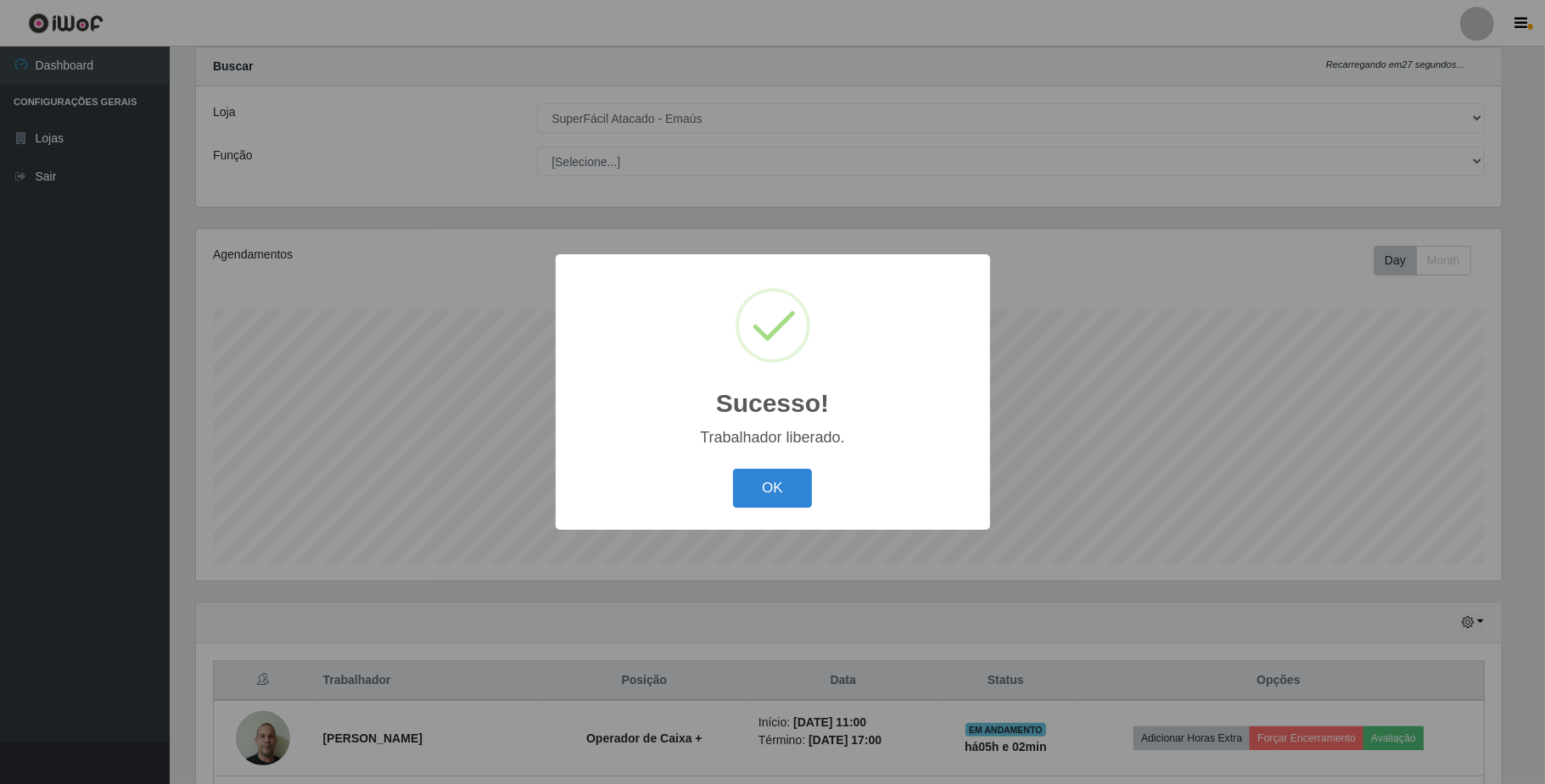
click at [815, 495] on div "OK Cancel" at bounding box center [772, 487] width 400 height 48
click at [775, 490] on button "OK" at bounding box center [772, 489] width 79 height 40
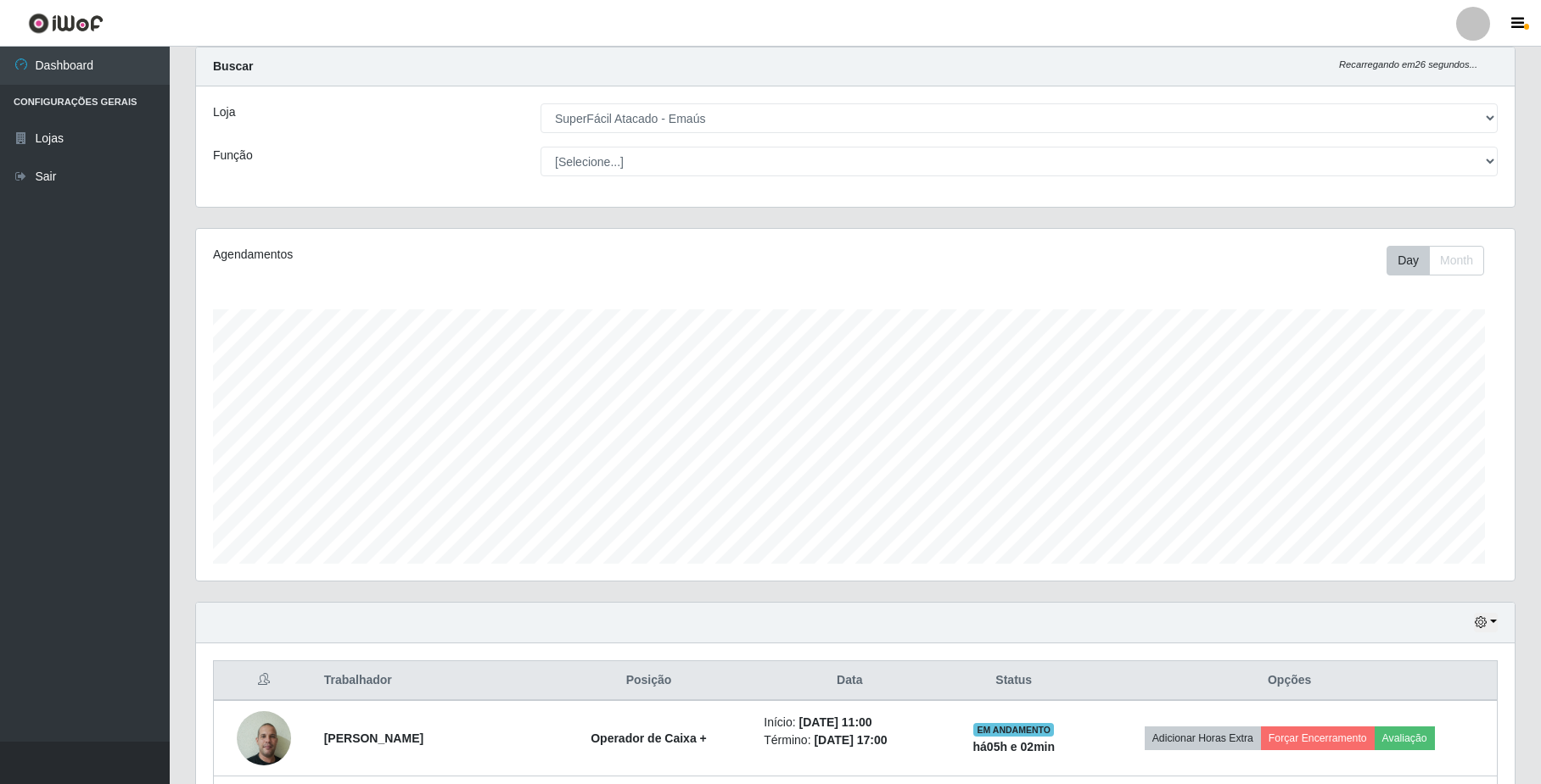
scroll to position [353, 1318]
